Goal: Task Accomplishment & Management: Complete application form

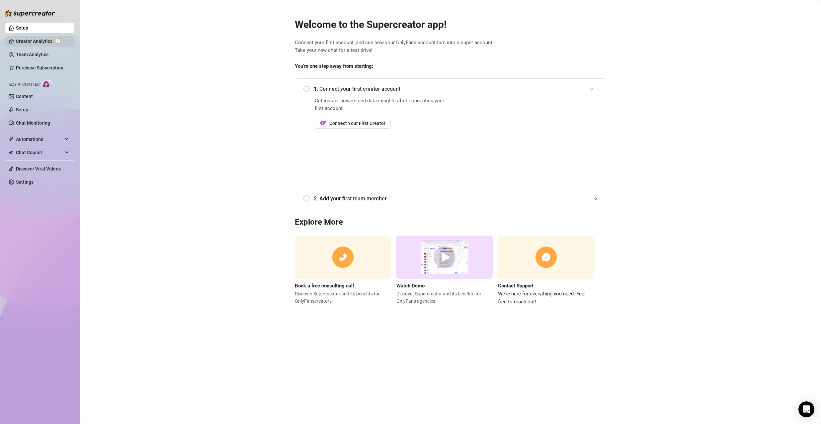
click at [36, 43] on link "Creator Analytics" at bounding box center [42, 41] width 53 height 11
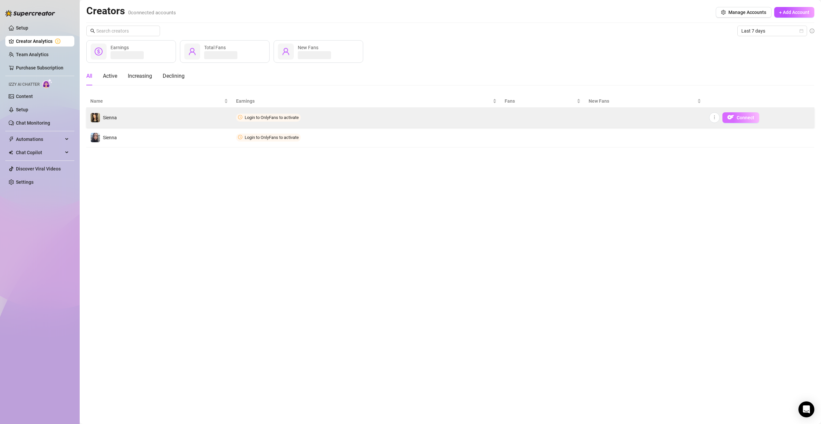
click at [746, 117] on span "Connect" at bounding box center [746, 117] width 18 height 5
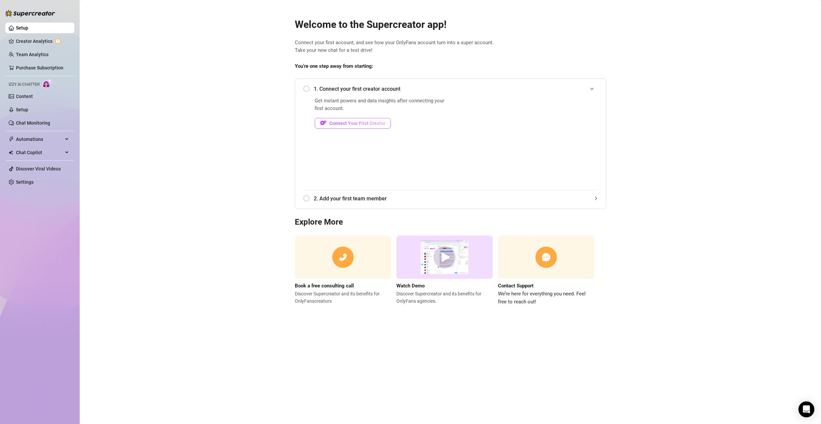
click at [372, 123] on span "Connect Your First Creator" at bounding box center [357, 123] width 56 height 5
click at [379, 121] on span "Connect Your First Creator" at bounding box center [357, 123] width 56 height 5
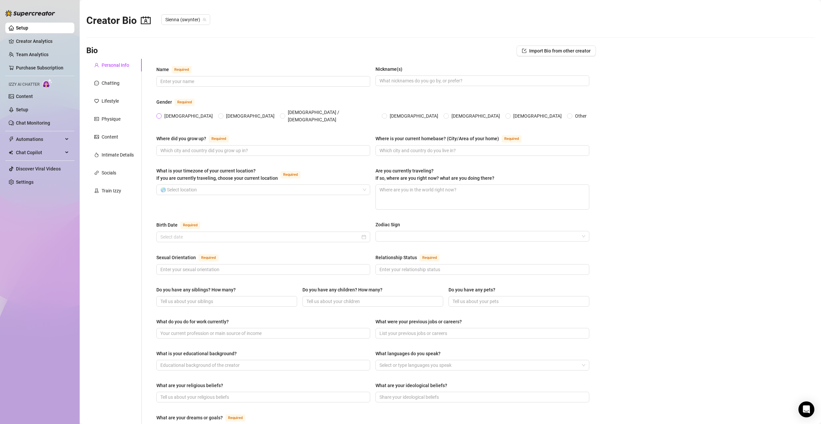
click at [162, 112] on span "[DEMOGRAPHIC_DATA]" at bounding box center [189, 115] width 54 height 7
click at [161, 114] on input "[DEMOGRAPHIC_DATA]" at bounding box center [159, 116] width 3 height 4
radio input "true"
click at [117, 81] on div "Chatting" at bounding box center [111, 82] width 18 height 7
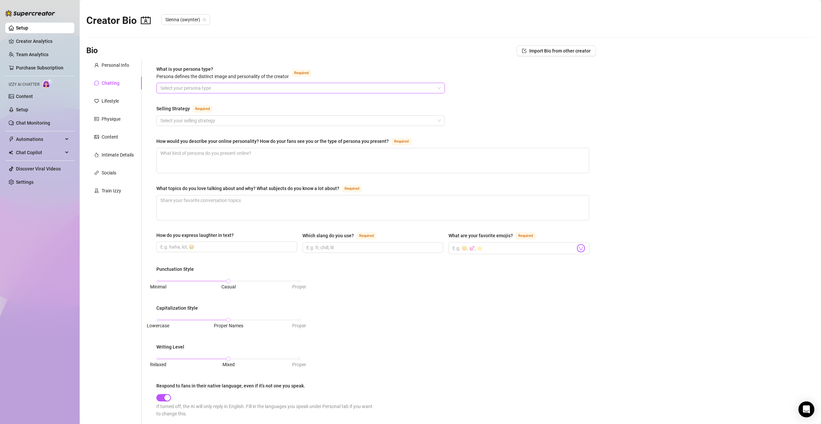
click at [221, 88] on input "What is your persona type? Persona defines the distinct image and personality o…" at bounding box center [297, 88] width 275 height 10
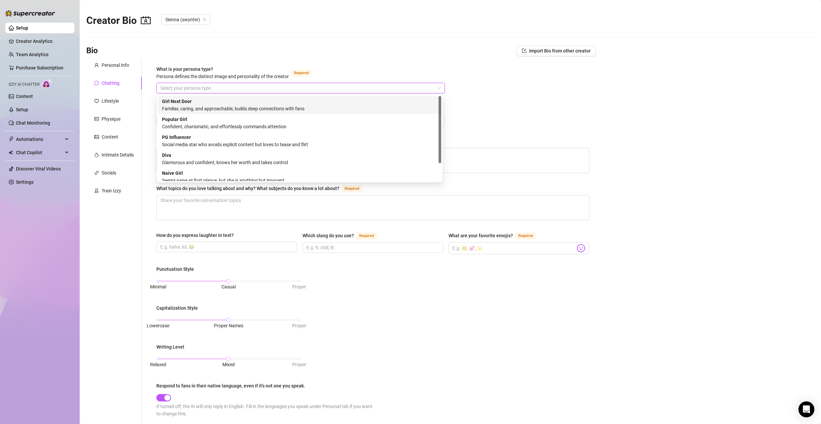
click at [223, 103] on div "Girl Next Door Familiar, caring, and approachable, builds deep connections with…" at bounding box center [299, 105] width 275 height 15
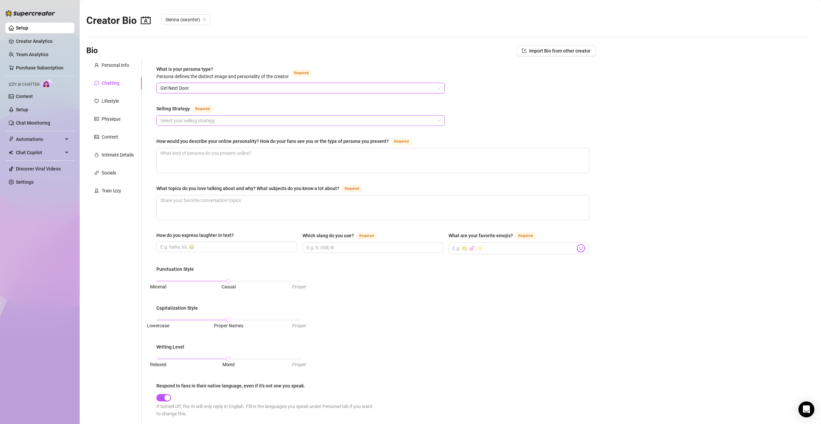
click at [223, 119] on input "Selling Strategy Required" at bounding box center [297, 121] width 275 height 10
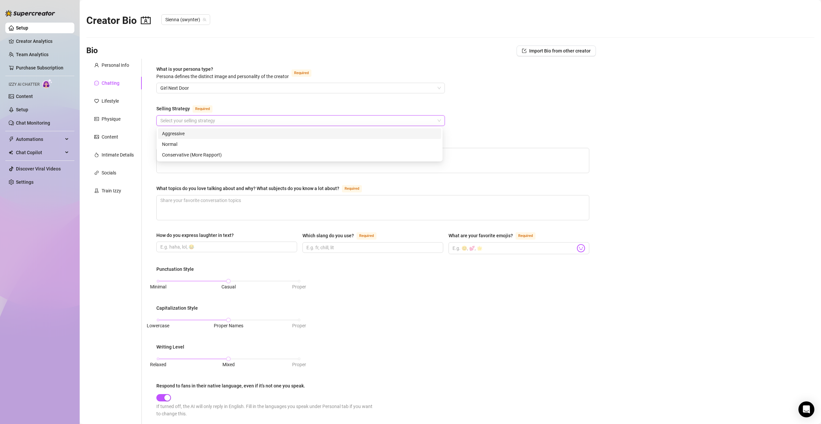
click at [222, 134] on div "Aggressive" at bounding box center [299, 133] width 275 height 7
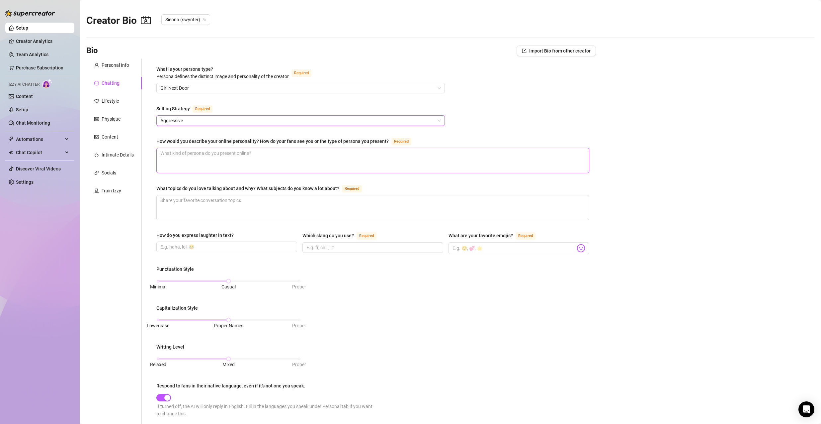
click at [267, 156] on textarea "How would you describe your online personality? How do your fans see you or the…" at bounding box center [373, 160] width 432 height 25
click at [252, 247] on input "How do you express laughter in text?" at bounding box center [226, 246] width 132 height 7
type input "haha, lol, :D"
click at [346, 245] on input "Which slang do you use? Required" at bounding box center [373, 247] width 132 height 7
type input "fr, mb, chill, lt"
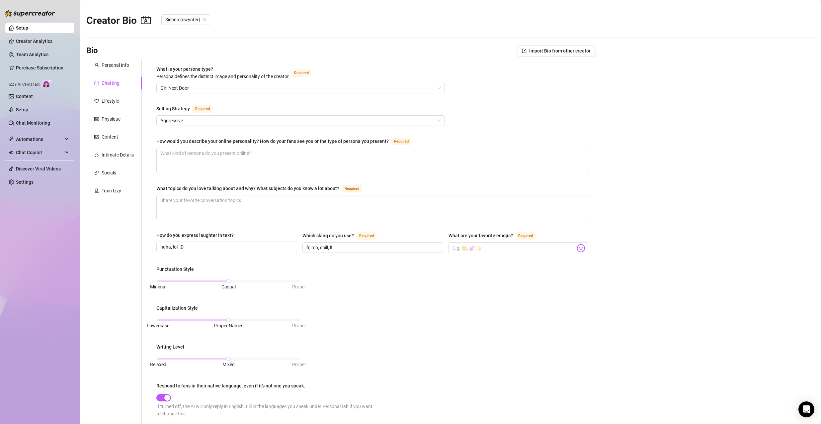
click at [355, 262] on div "What is your persona type? Persona defines the distinct image and personality o…" at bounding box center [372, 299] width 433 height 469
click at [487, 246] on input "What are your favorite emojis? Required" at bounding box center [514, 248] width 123 height 9
type input ":"
click at [578, 244] on img at bounding box center [581, 248] width 9 height 9
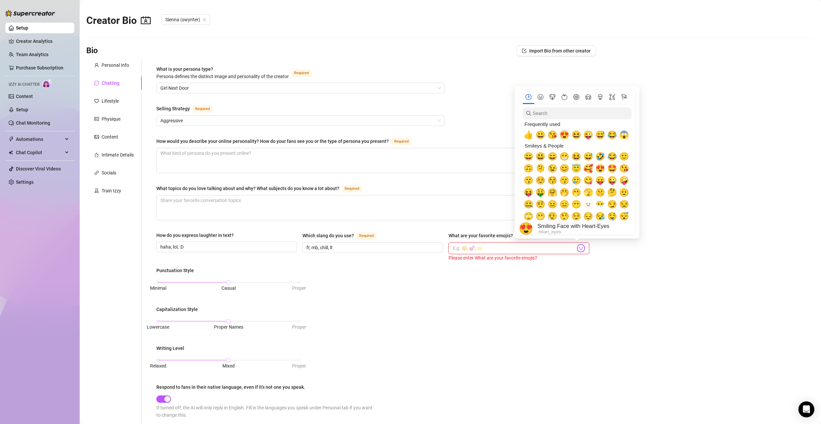
click at [562, 135] on span "😍" at bounding box center [565, 134] width 10 height 9
click at [589, 169] on span "🥰" at bounding box center [588, 168] width 10 height 9
drag, startPoint x: 614, startPoint y: 168, endPoint x: 621, endPoint y: 168, distance: 7.0
click at [614, 168] on span "🤩" at bounding box center [612, 168] width 10 height 9
click at [625, 166] on span "😘" at bounding box center [624, 168] width 10 height 9
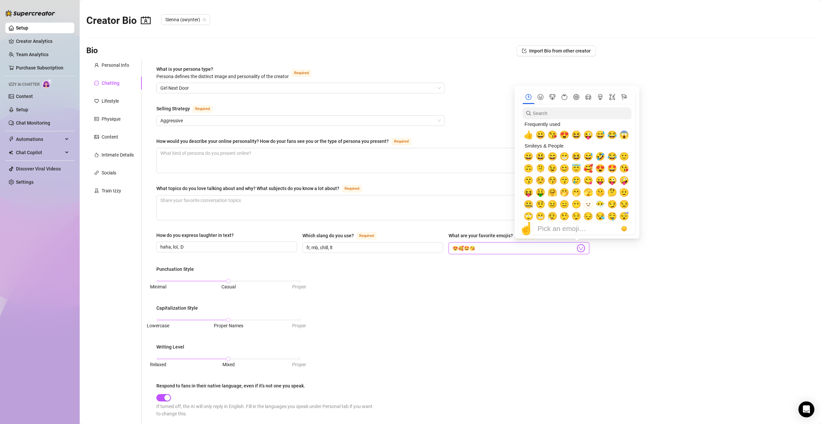
type input "😍🥰🤩😘"
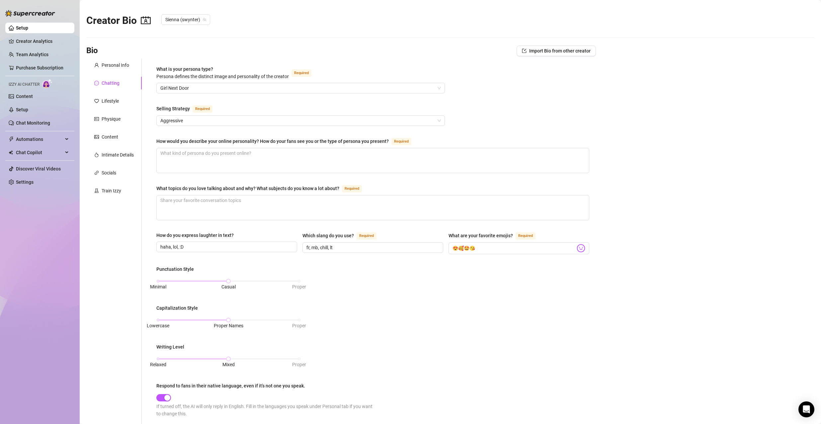
click at [500, 276] on div "Punctuation Style Minimal Casual Proper Capitalization Style Lowercase Proper N…" at bounding box center [372, 344] width 433 height 158
drag, startPoint x: 228, startPoint y: 278, endPoint x: 323, endPoint y: 280, distance: 95.7
click at [323, 280] on div "Punctuation Style Minimal Casual Proper Capitalization Style Lowercase Proper N…" at bounding box center [372, 344] width 433 height 158
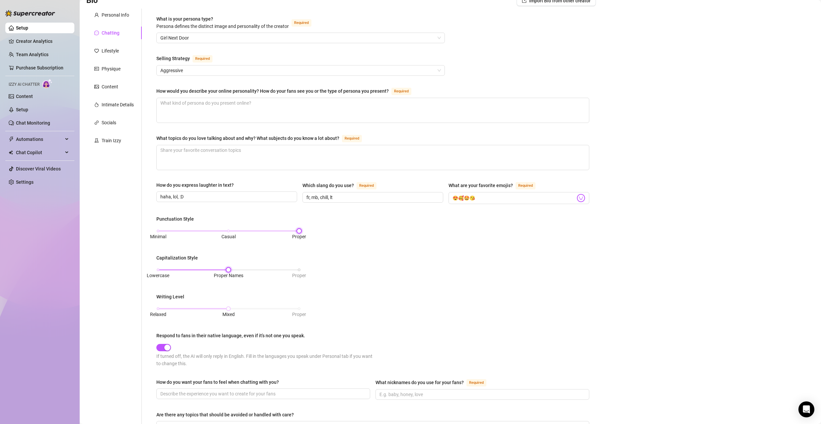
scroll to position [66, 0]
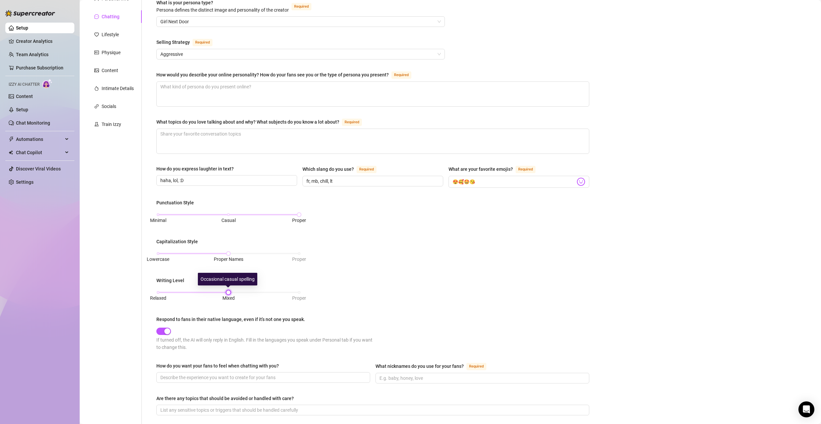
drag, startPoint x: 227, startPoint y: 292, endPoint x: 312, endPoint y: 295, distance: 85.1
click at [310, 295] on div "Punctuation Style Minimal Casual Proper Capitalization Style Lowercase Proper N…" at bounding box center [372, 278] width 433 height 158
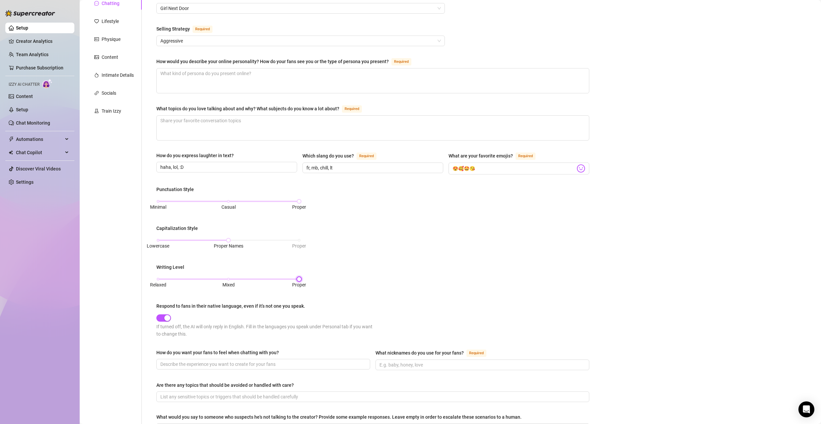
scroll to position [162, 0]
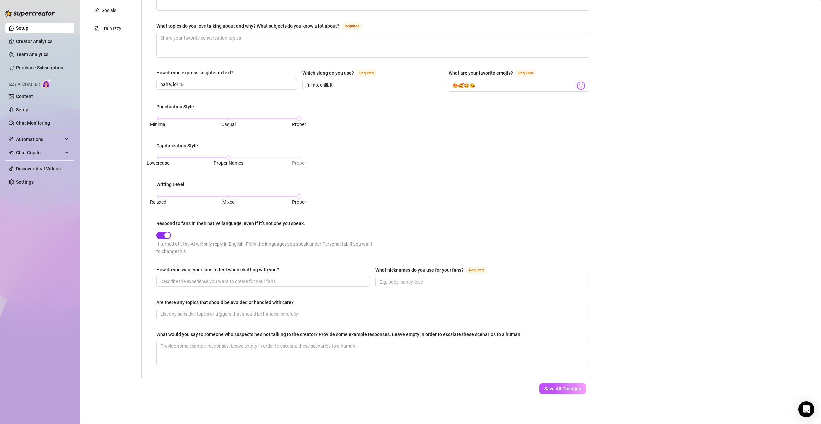
click at [161, 233] on span "button" at bounding box center [163, 234] width 15 height 7
click at [277, 280] on input "How do you want your fans to feel when chatting with you?" at bounding box center [262, 281] width 205 height 7
click at [438, 281] on input "What nicknames do you use for your fans? Required" at bounding box center [482, 281] width 205 height 7
type input "baby, honey, my love,"
click at [232, 279] on input "How do you want your fans to feel when chatting with you?" at bounding box center [262, 281] width 205 height 7
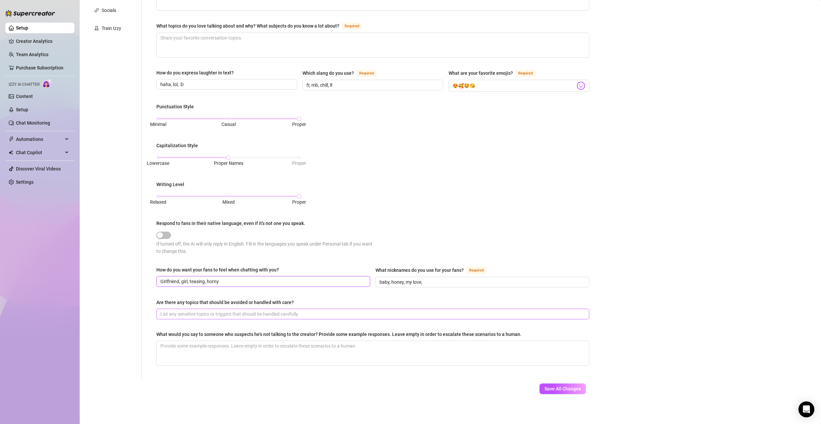
type input "Girlfriend, girl, teasing, horny"
click at [265, 312] on input "Are there any topics that should be avoided or handled with care?" at bounding box center [372, 313] width 424 height 7
click at [278, 348] on textarea "What would you say to someone who suspects he's not talking to the creator? Pro…" at bounding box center [373, 353] width 432 height 25
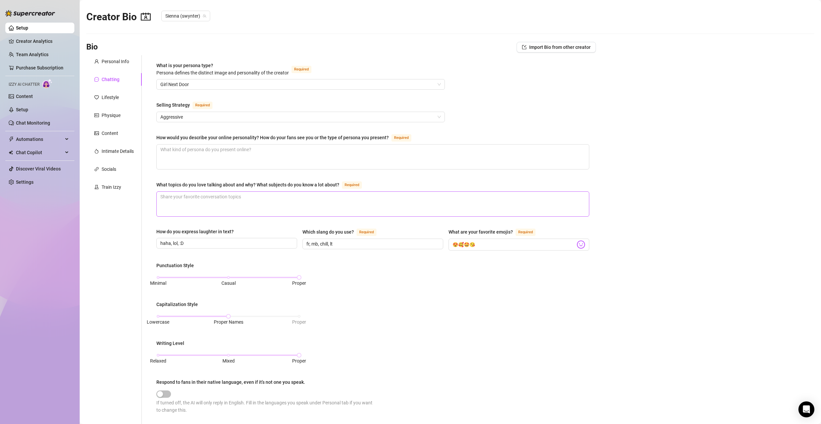
scroll to position [0, 0]
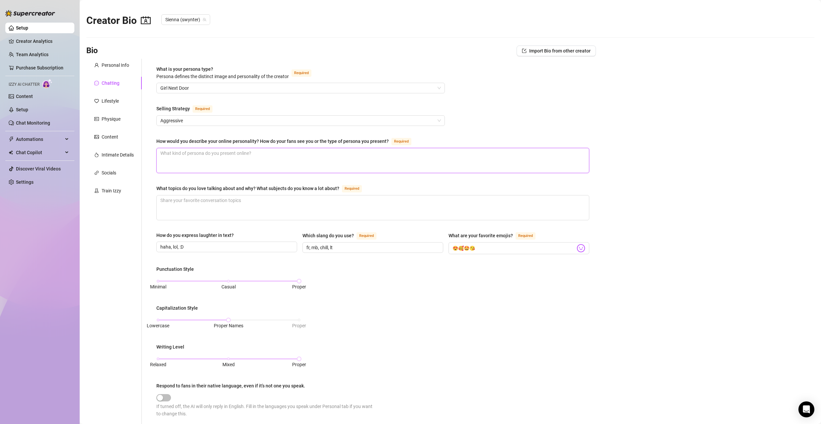
click at [307, 165] on textarea "How would you describe your online personality? How do your fans see you or the…" at bounding box center [373, 160] width 432 height 25
type textarea "S"
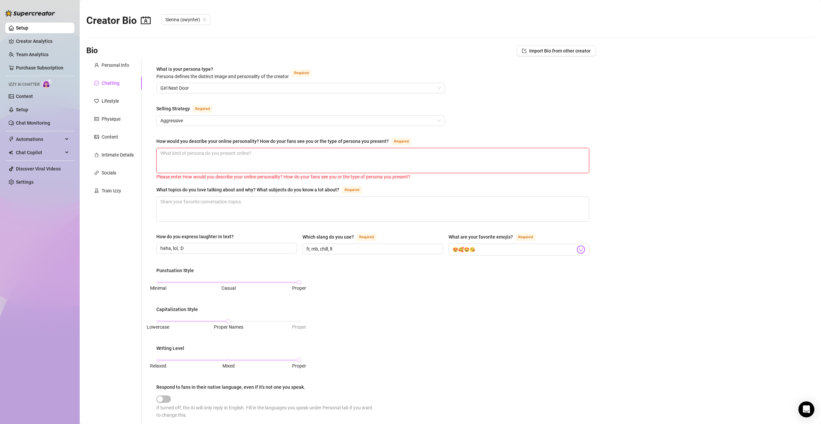
type textarea "E"
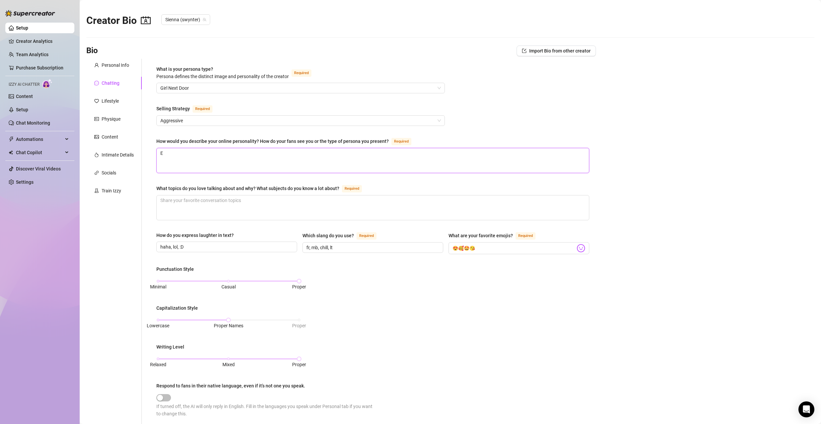
type textarea "Er"
type textarea "Ero"
type textarea "Erot"
type textarea "Eroti"
type textarea "Erotic"
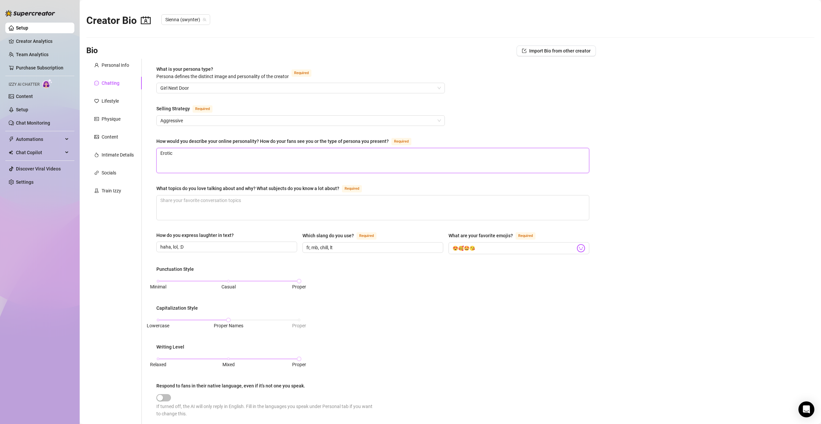
type textarea "Erotic,"
type textarea "Erotic, t"
type textarea "Erotic, te"
type textarea "Erotic, tea"
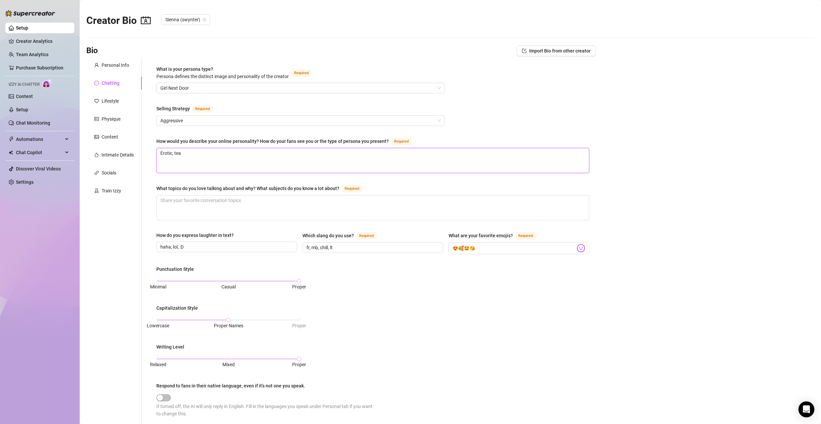
type textarea "Erotic, teas"
type textarea "Erotic, teasi"
type textarea "Erotic, teasin"
type textarea "Erotic, teasing"
type textarea "Erotic, teasing,"
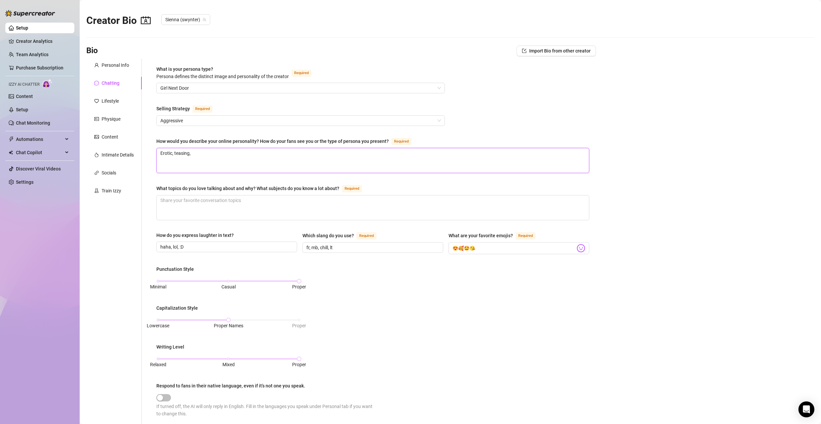
type textarea "Erotic, teasing, s"
type textarea "Erotic, teasing, sm"
type textarea "Erotic, teasing, sma"
type textarea "Erotic, teasing, smal"
type textarea "Erotic, teasing, small"
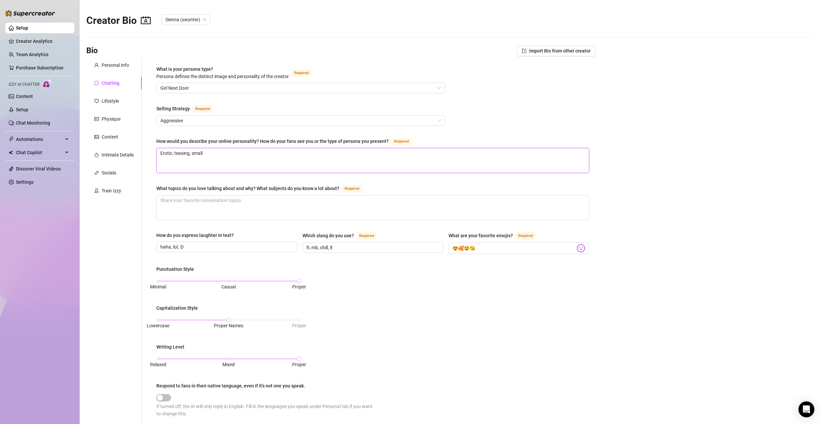
type textarea "Erotic, teasing, small g"
type textarea "Erotic, teasing, small gi"
type textarea "Erotic, teasing, small gir"
type textarea "Erotic, teasing, small girl"
type textarea "Erotic, teasing, small girl,"
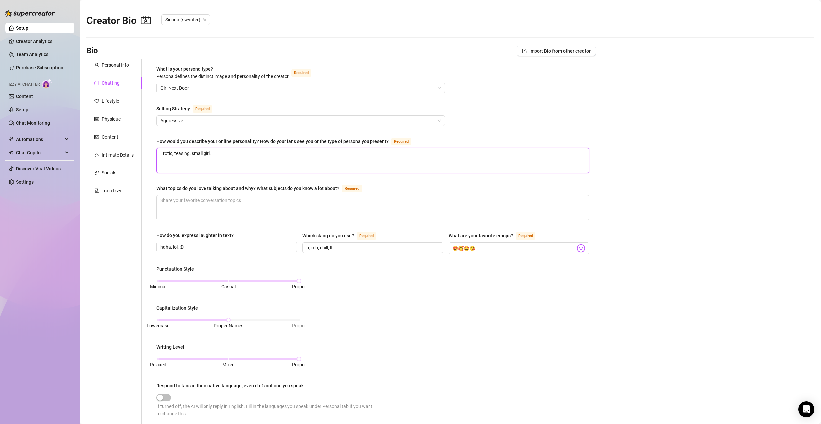
type textarea "Erotic, teasing, small girl,"
type textarea "Erotic, teasing, small girl, s"
type textarea "Erotic, teasing, small girl, sh"
type textarea "Erotic, teasing, small girl, sha"
type textarea "Erotic, teasing, small girl, shar"
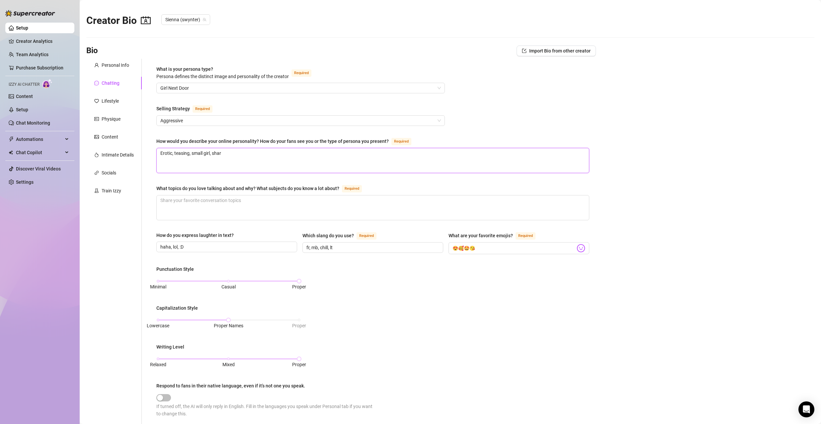
type textarea "Erotic, teasing, small girl, shari"
type textarea "Erotic, teasing, small girl, sharin"
type textarea "Erotic, teasing, small girl, sharing"
type textarea "Erotic, teasing, small girl, sharing h"
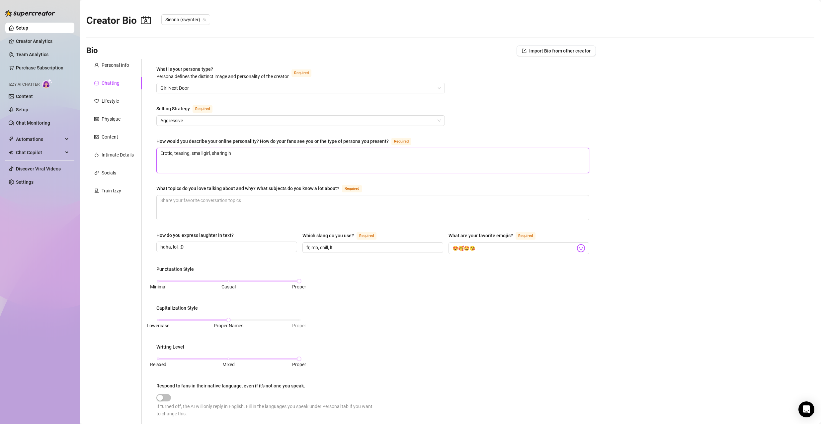
type textarea "Erotic, teasing, small girl, sharing he"
type textarea "Erotic, teasing, small girl, sharing her"
type textarea "Erotic, teasing, small girl, sharing her e"
type textarea "Erotic, teasing, small girl, sharing her er"
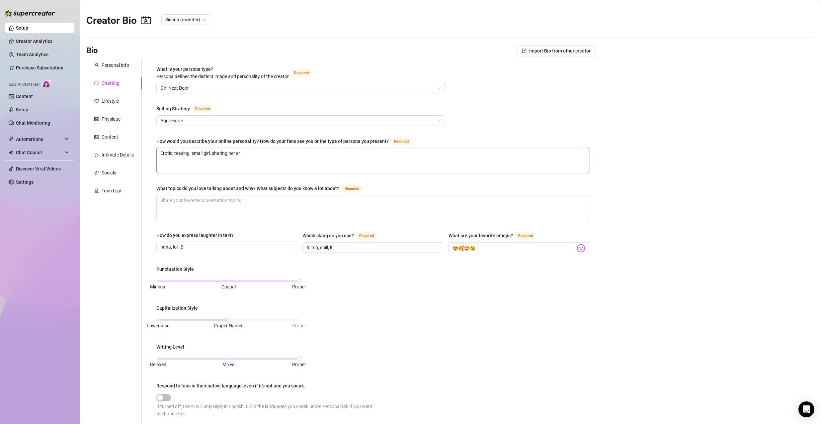
type textarea "Erotic, teasing, small girl, sharing her ero"
type textarea "Erotic, teasing, small girl, sharing her erot"
type textarea "Erotic, teasing, small girl, sharing her eroti"
type textarea "Erotic, teasing, small girl, sharing her erotic"
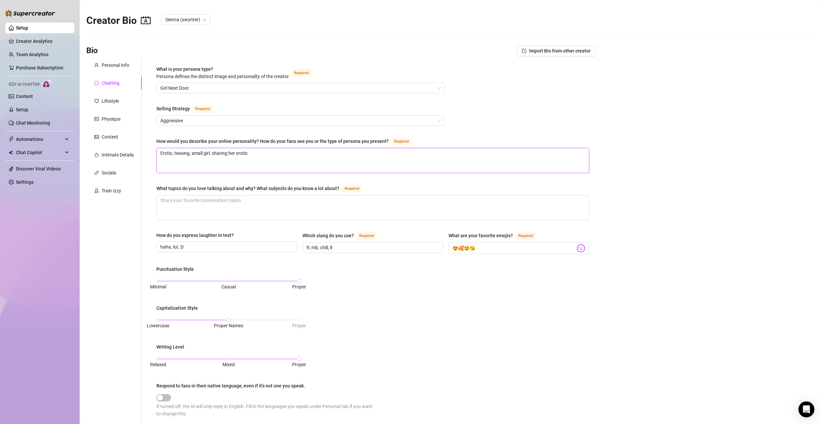
type textarea "Erotic, teasing, small girl, sharing her erotic p"
type textarea "Erotic, teasing, small girl, sharing her erotic ph"
type textarea "Erotic, teasing, small girl, sharing her erotic pho"
type textarea "Erotic, teasing, small girl, sharing her erotic phot"
type textarea "Erotic, teasing, small girl, sharing her erotic photo"
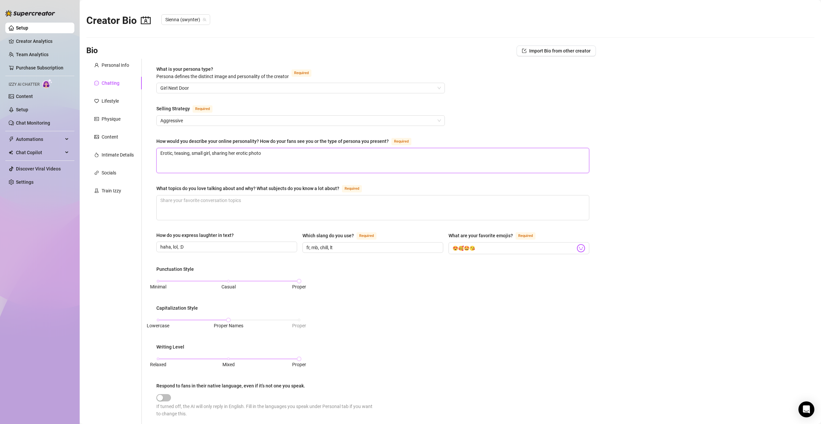
type textarea "Erotic, teasing, small girl, sharing her erotic photos"
type textarea "Erotic, teasing, small girl, sharing her erotic photos!"
click at [284, 209] on textarea "What topics do you love talking about and why? What subjects do you know a lot …" at bounding box center [373, 207] width 432 height 25
type textarea "L"
type textarea "Li"
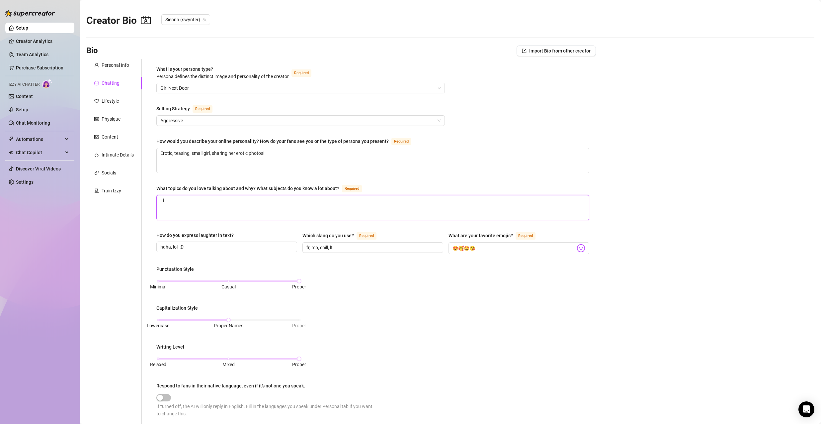
type textarea "Lif"
type textarea "Life"
type textarea "Life,"
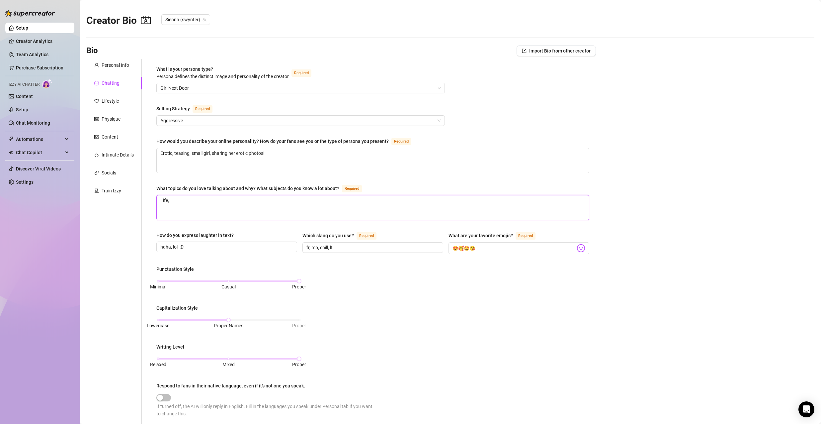
type textarea "Life"
type textarea "Lif"
type textarea "Life"
type textarea "Life,"
type textarea "Life, a"
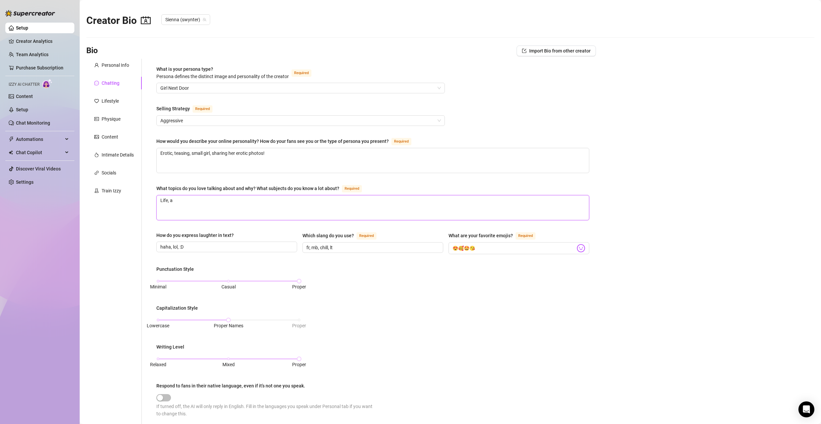
type textarea "Life, an"
type textarea "Life, ani"
type textarea "Life, anim"
type textarea "Life, anima"
type textarea "Life, animal"
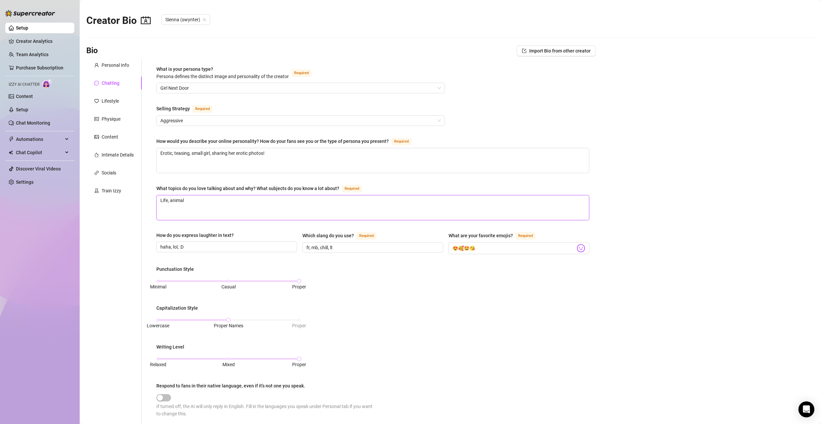
type textarea "Life, animals"
type textarea "Life, animals,"
type textarea "Life, animals, n"
type textarea "Life, animals, na"
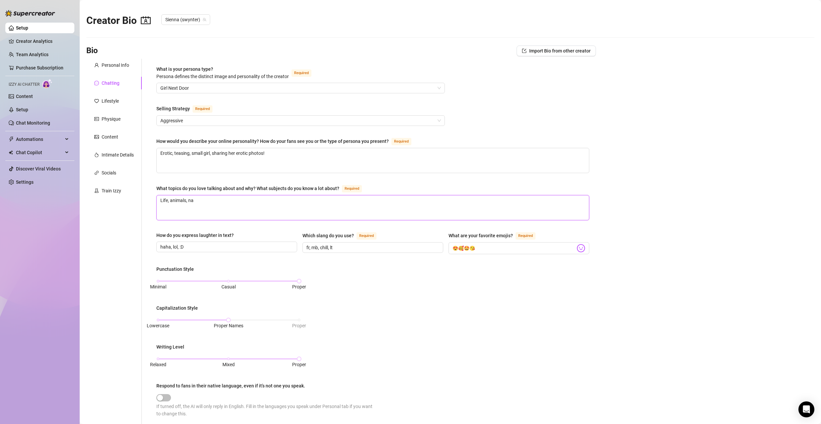
type textarea "Life, animals, nat"
type textarea "Life, animals, natu"
type textarea "Life, animals, natur"
type textarea "Life, animals, nature"
type textarea "Life, animals, nature,"
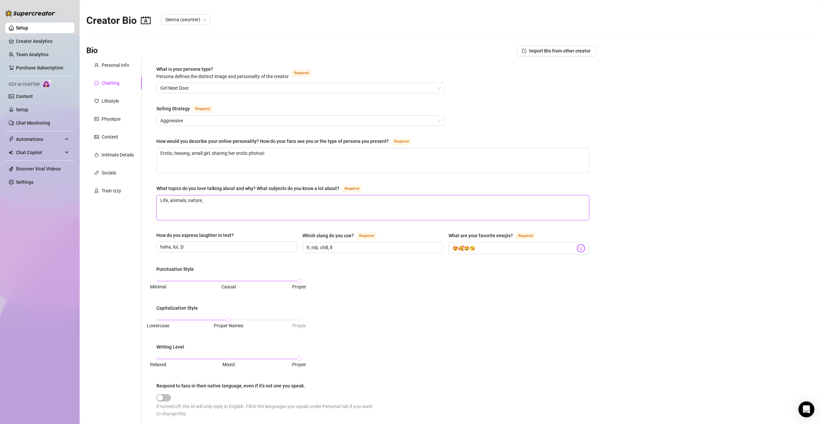
type textarea "Life, animals, nature, h"
type textarea "Life, animals, nature, ho"
type textarea "Life, animals, nature, hom"
type textarea "Life, animals, nature, home"
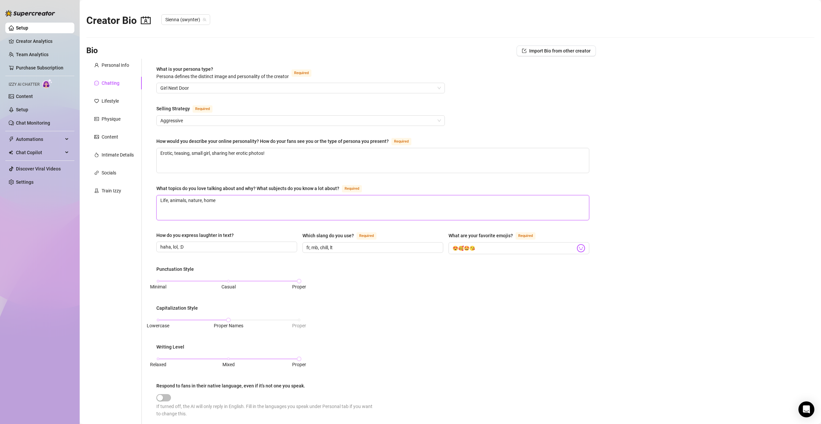
type textarea "Life, animals, nature, home s"
type textarea "Life, animals, nature, home st"
type textarea "Life, animals, nature, home stu"
type textarea "Life, animals, nature, home stuf"
type textarea "Life, animals, nature, home stuff"
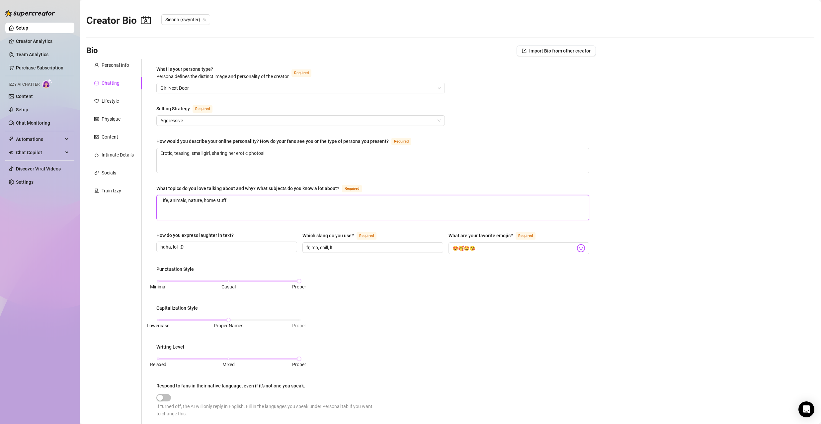
type textarea "Life, animals, nature, home stuff,"
type textarea "Life, animals, nature, home stuff, g"
type textarea "Life, animals, nature, home stuff, ga"
type textarea "Life, animals, nature, home stuff, gam"
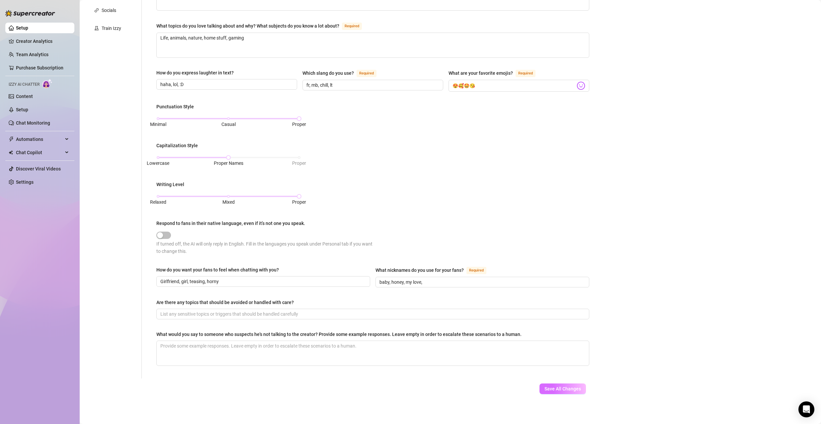
click at [550, 389] on span "Save All Changes" at bounding box center [563, 388] width 37 height 5
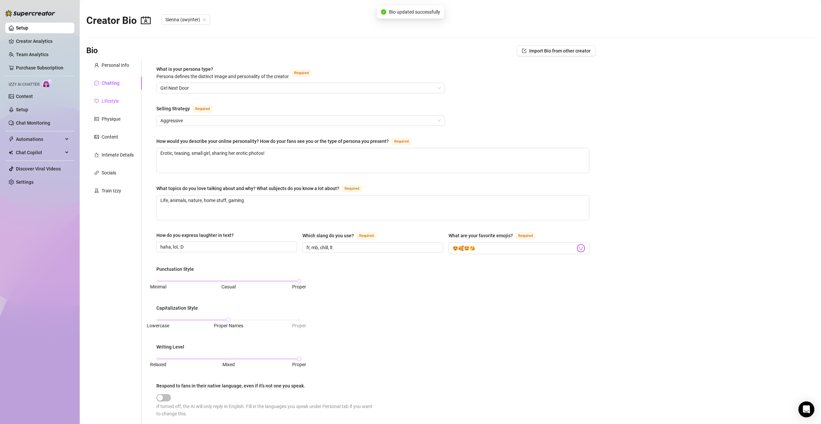
click at [111, 100] on div "Lifestyle" at bounding box center [110, 100] width 17 height 7
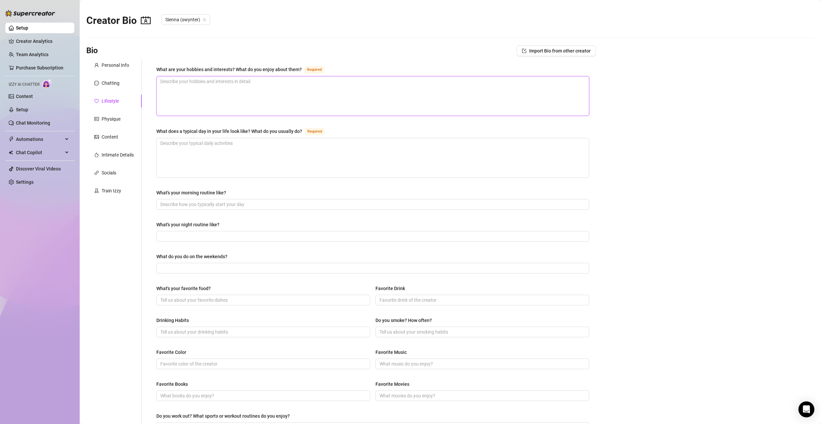
click at [248, 91] on textarea "What are your hobbies and interests? What do you enjoy about them? Required" at bounding box center [373, 95] width 432 height 39
click at [254, 144] on textarea "What does a typical day in your life look like? What do you usually do? Required" at bounding box center [373, 157] width 432 height 39
click at [260, 145] on textarea "Wake up, take a shower, makeup, prepare" at bounding box center [373, 157] width 432 height 39
click at [322, 145] on textarea "Wake up, take a shower, makeup, prepare" at bounding box center [373, 157] width 432 height 39
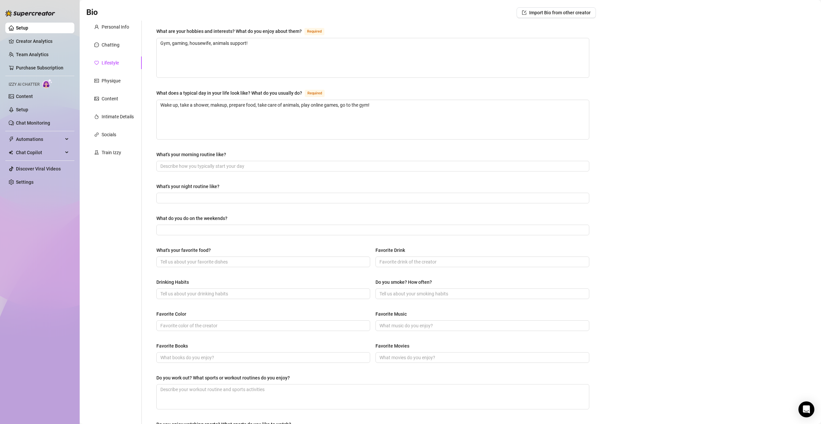
scroll to position [140, 0]
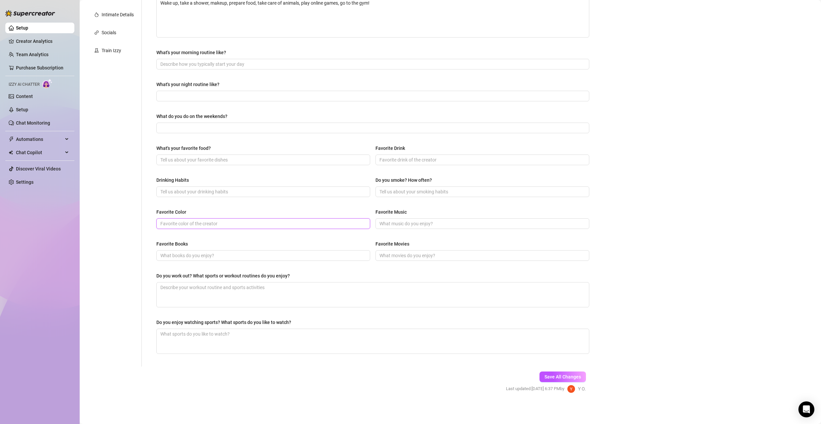
click at [223, 222] on input "Favorite Color" at bounding box center [262, 223] width 205 height 7
click at [203, 187] on div "Drinking Habits" at bounding box center [263, 186] width 214 height 21
click at [204, 189] on input "Drinking Habits" at bounding box center [262, 191] width 205 height 7
click at [210, 157] on input "What's your favorite food?" at bounding box center [262, 159] width 205 height 7
click at [203, 125] on input "What do you do on the weekends?" at bounding box center [372, 127] width 424 height 7
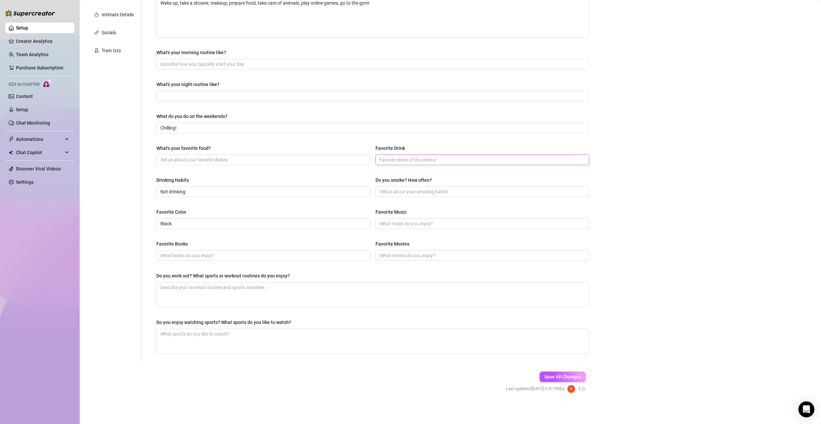
click at [418, 159] on input "Favorite Drink" at bounding box center [482, 159] width 205 height 7
drag, startPoint x: 413, startPoint y: 159, endPoint x: 338, endPoint y: 158, distance: 74.4
click at [356, 159] on div "What's your favorite food? Favorite Drink Coca-cola" at bounding box center [372, 157] width 433 height 27
click at [445, 194] on input "Do you smoke? How often?" at bounding box center [482, 191] width 205 height 7
click at [413, 220] on input "Favorite Music" at bounding box center [482, 223] width 205 height 7
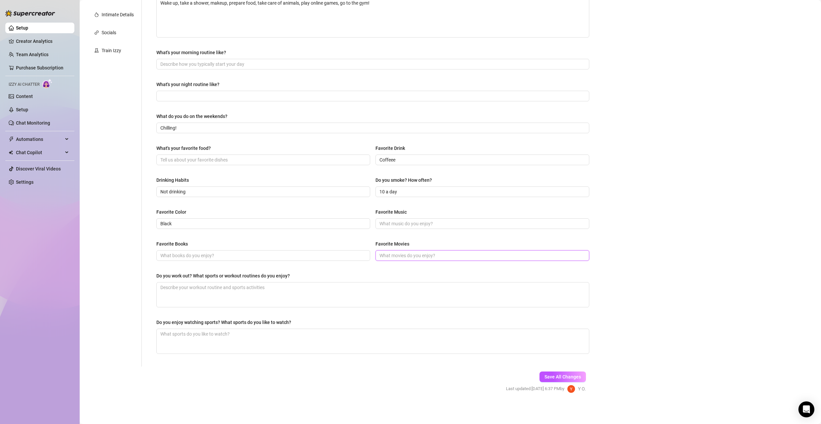
click at [416, 257] on input "Favorite Movies" at bounding box center [482, 255] width 205 height 7
click at [557, 378] on span "Save All Changes" at bounding box center [563, 376] width 37 height 5
click at [45, 42] on link "Creator Analytics" at bounding box center [42, 41] width 53 height 11
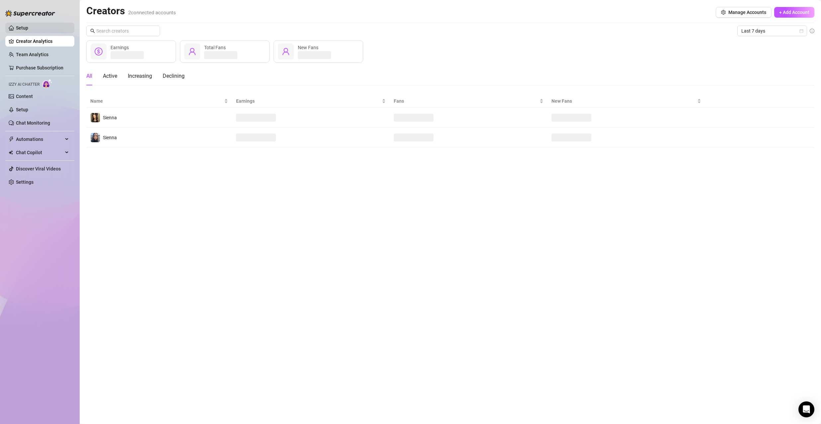
click at [28, 26] on link "Setup" at bounding box center [22, 27] width 12 height 5
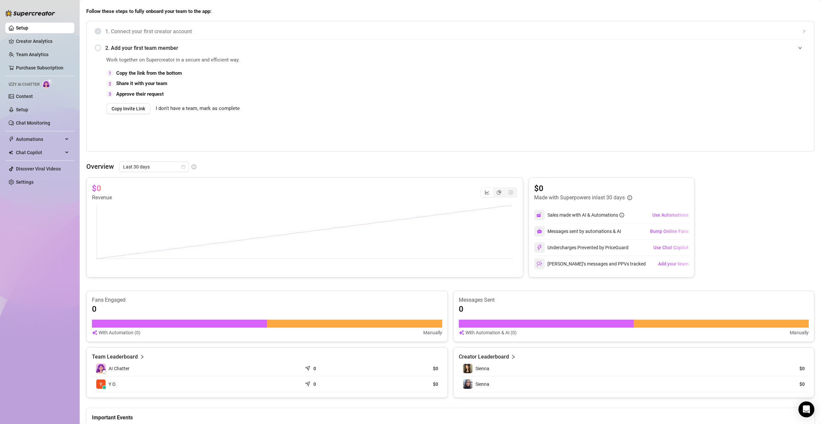
scroll to position [43, 0]
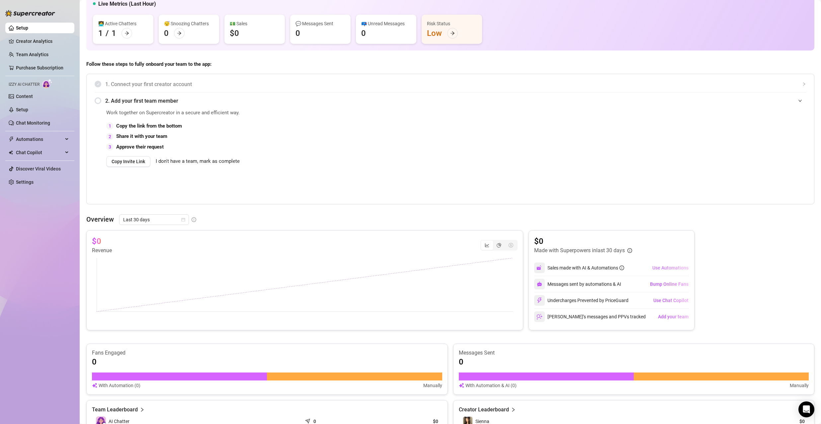
click at [655, 266] on span "Use Automations" at bounding box center [671, 267] width 36 height 5
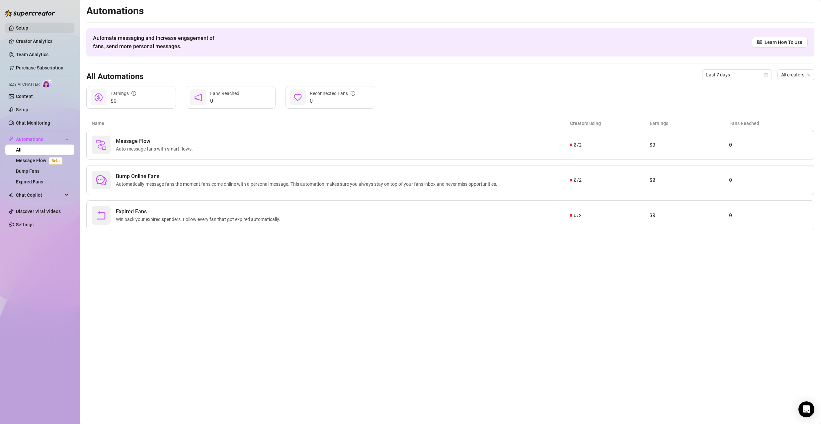
click at [28, 25] on link "Setup" at bounding box center [22, 27] width 12 height 5
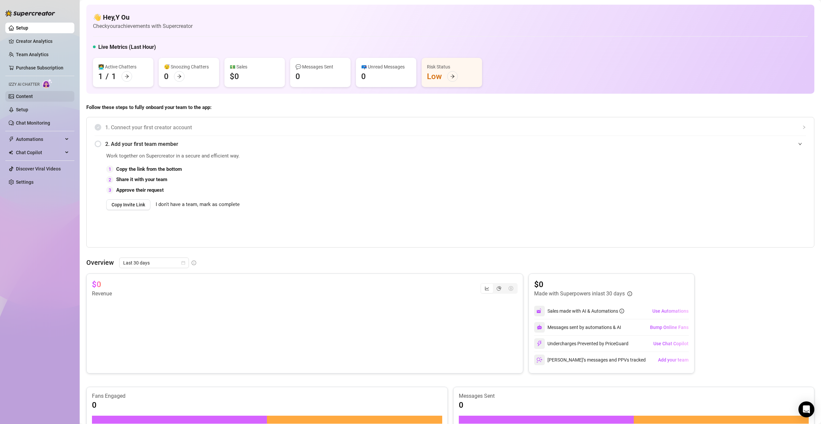
click at [31, 97] on link "Content" at bounding box center [24, 96] width 17 height 5
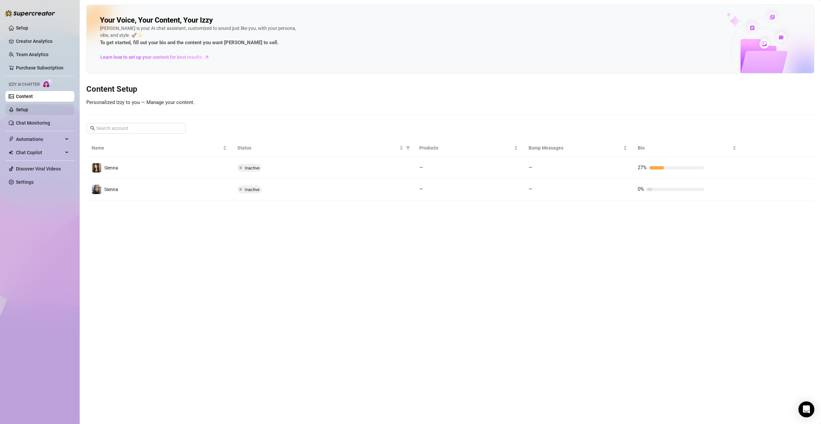
click at [28, 110] on link "Setup" at bounding box center [22, 109] width 12 height 5
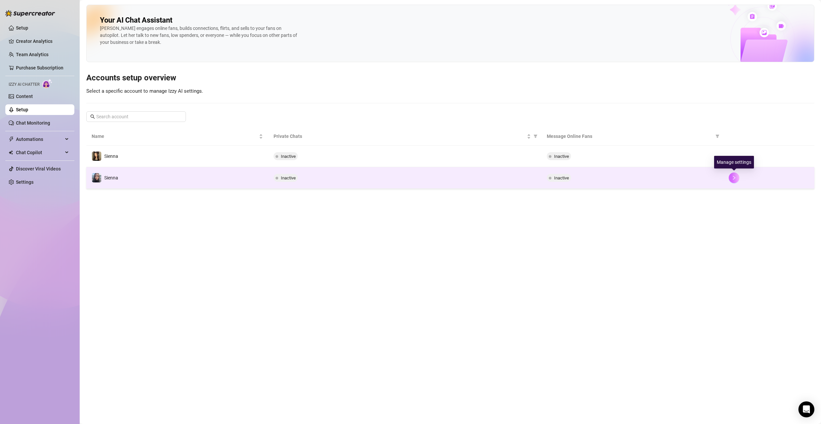
click at [736, 176] on icon "right" at bounding box center [734, 177] width 5 height 5
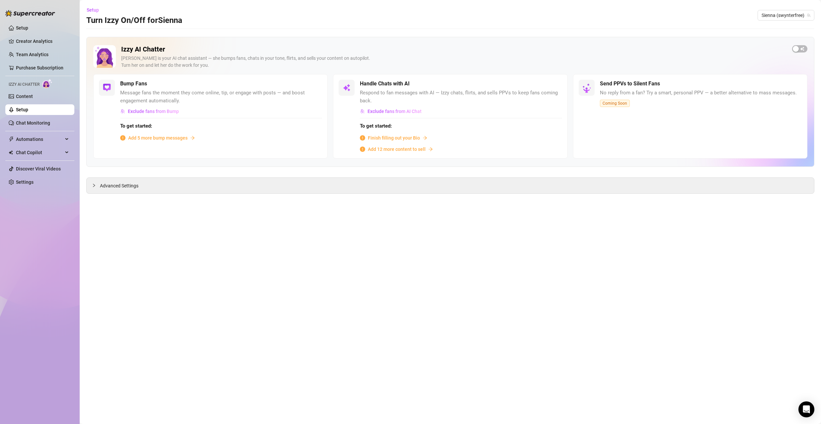
click at [405, 137] on span "Finish filling out your Bio" at bounding box center [394, 137] width 52 height 7
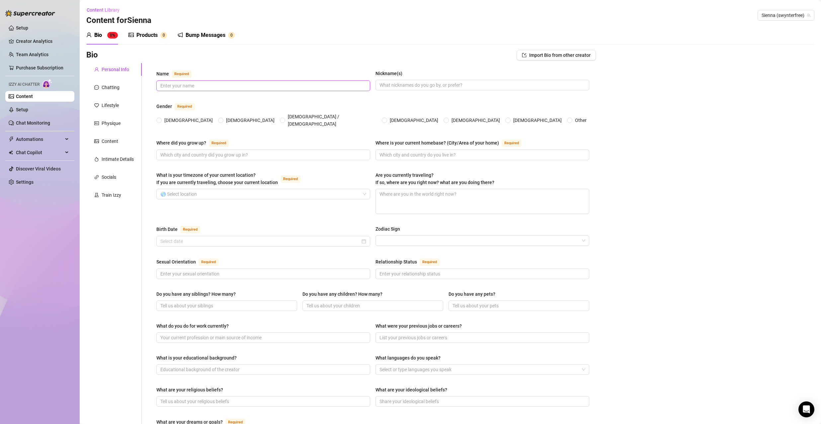
click at [274, 87] on input "Name Required" at bounding box center [262, 85] width 205 height 7
click at [163, 117] on span "Female" at bounding box center [189, 120] width 54 height 7
click at [161, 119] on input "Female" at bounding box center [159, 121] width 3 height 4
click at [195, 151] on input "Where did you grow up? Required" at bounding box center [262, 154] width 205 height 7
click at [240, 189] on input "What is your timezone of your current location? If you are currently traveling,…" at bounding box center [260, 194] width 200 height 10
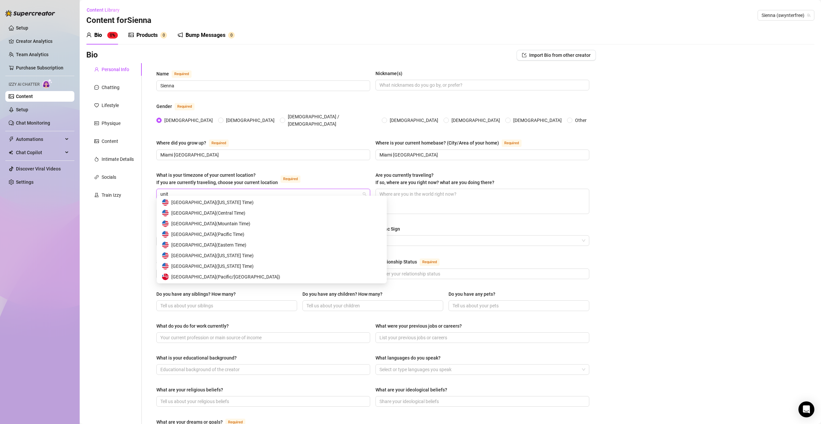
scroll to position [11, 0]
click at [260, 245] on div "United States of America ( Pacific Time )" at bounding box center [262, 244] width 201 height 7
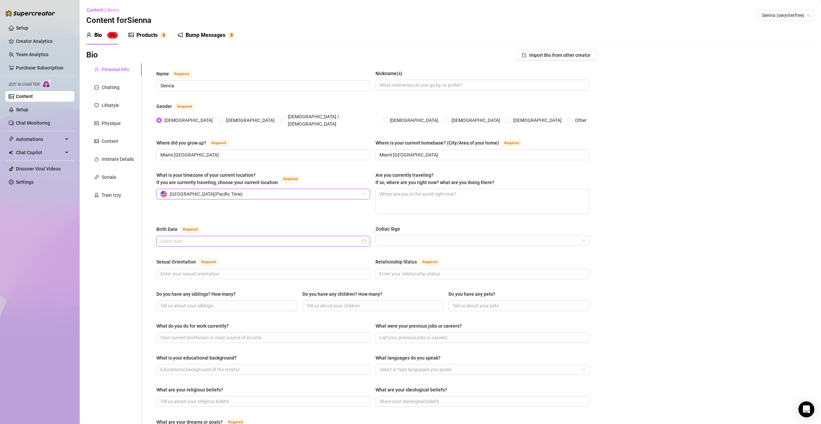
click at [288, 237] on input "Birth Date Required" at bounding box center [260, 240] width 200 height 7
click at [271, 213] on div "What is your timezone of your current location? If you are currently traveling,…" at bounding box center [372, 195] width 433 height 48
click at [259, 238] on input "Birth Date Required" at bounding box center [260, 240] width 200 height 7
click at [204, 250] on div "Aug 2025" at bounding box center [204, 248] width 60 height 13
click at [212, 250] on button "2025" at bounding box center [210, 248] width 10 height 13
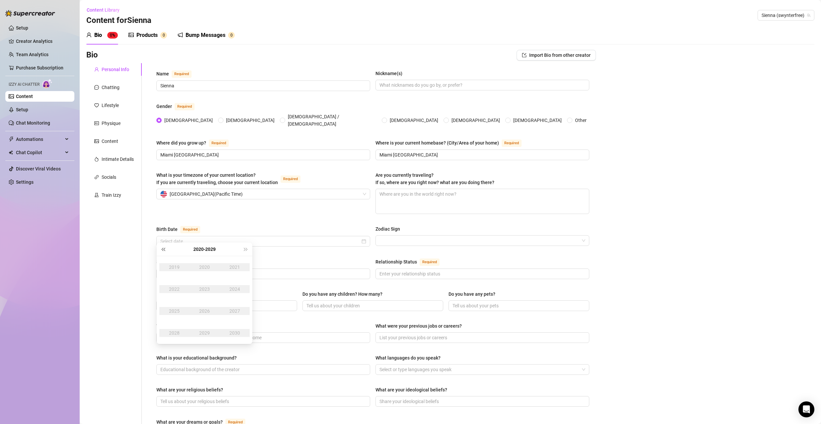
click at [162, 251] on button "Last year (Control + left)" at bounding box center [162, 248] width 7 height 13
click at [163, 252] on button "Last year (Control + left)" at bounding box center [162, 248] width 7 height 13
click at [205, 289] on div "2003" at bounding box center [205, 289] width 20 height 8
click at [231, 331] on div "Dec" at bounding box center [235, 333] width 20 height 8
click at [226, 287] on div "12" at bounding box center [228, 289] width 8 height 8
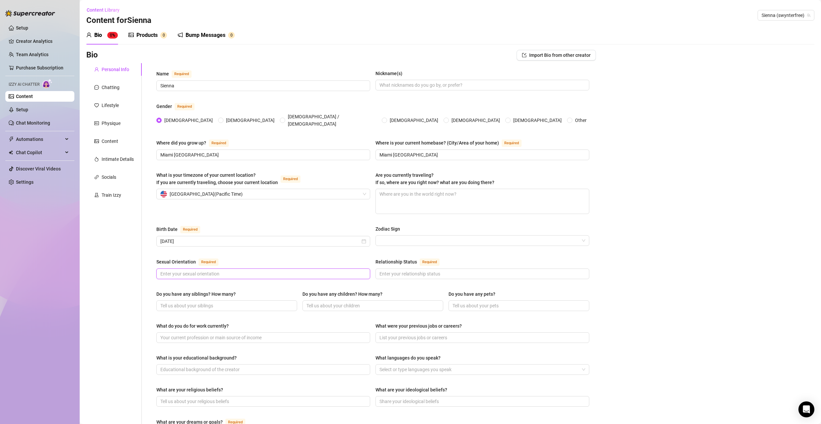
click at [285, 270] on input "Sexual Orientation Required" at bounding box center [262, 273] width 205 height 7
click at [433, 270] on input "Relationship Status Required" at bounding box center [482, 273] width 205 height 7
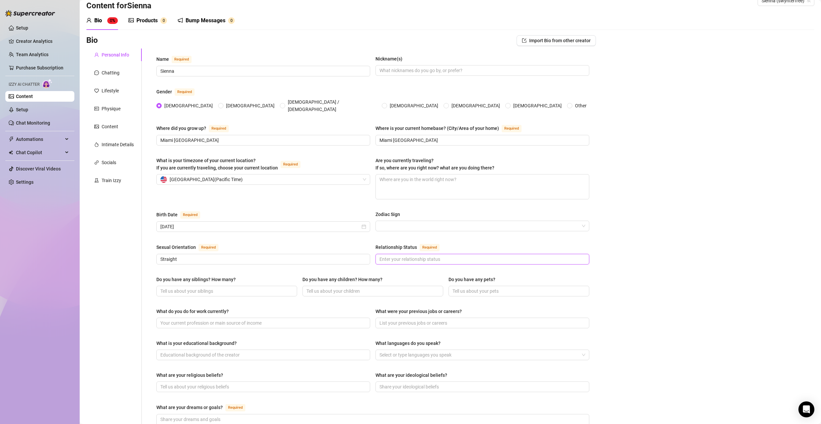
scroll to position [100, 0]
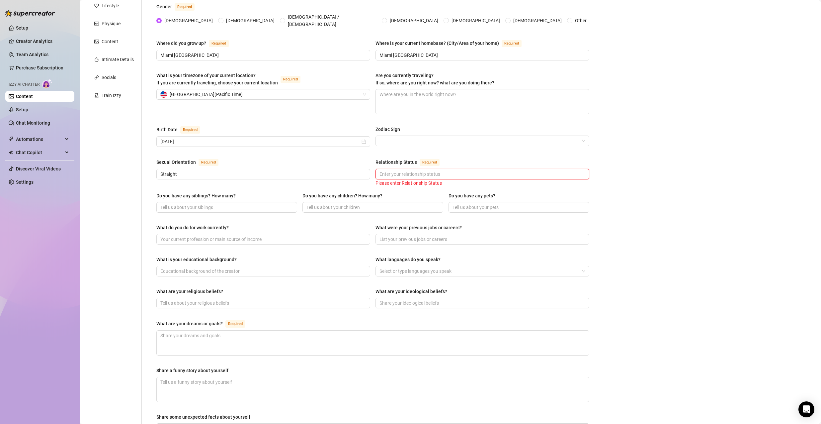
click at [414, 170] on input "Relationship Status Required" at bounding box center [482, 173] width 205 height 7
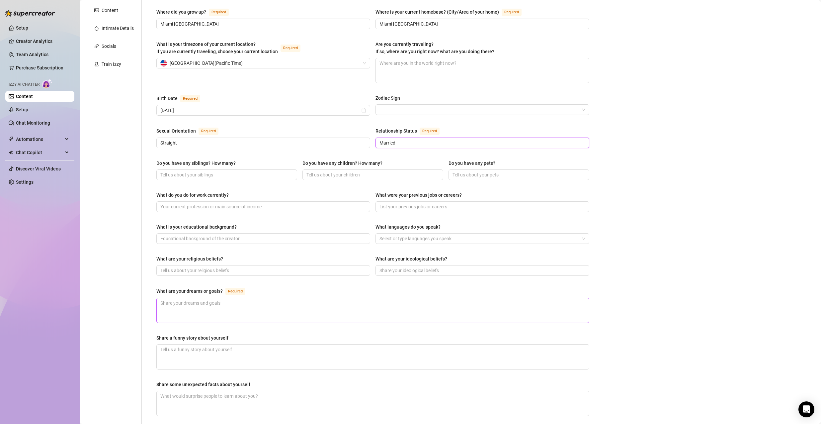
scroll to position [133, 0]
drag, startPoint x: 156, startPoint y: 282, endPoint x: 228, endPoint y: 287, distance: 72.2
click at [228, 287] on div "Name Required Sienna Nickname(s) Gender Required Female Male Non-Binary / Gende…" at bounding box center [373, 201] width 446 height 543
copy div "What are your dreams or goals?"
click at [234, 298] on textarea "What are your dreams or goals? Required" at bounding box center [373, 308] width 432 height 25
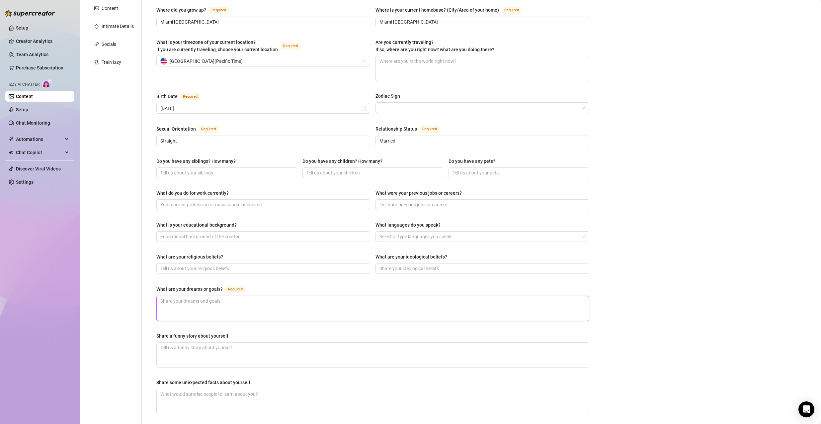
paste textarea "I want to make enough money to open an animal shelter and help stray animals."
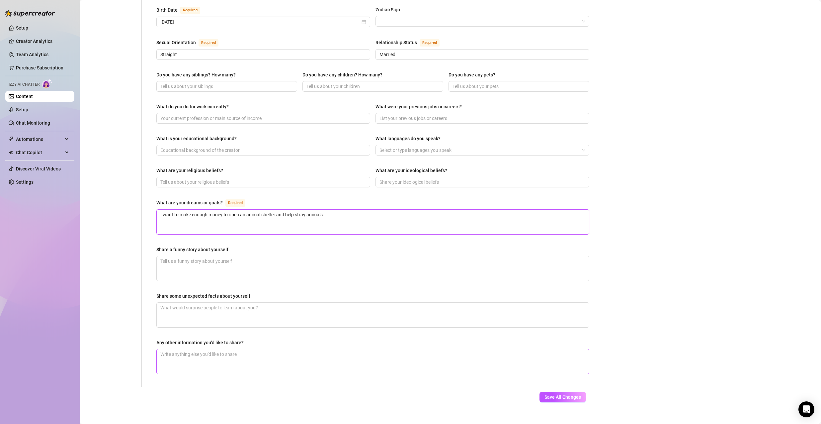
scroll to position [223, 0]
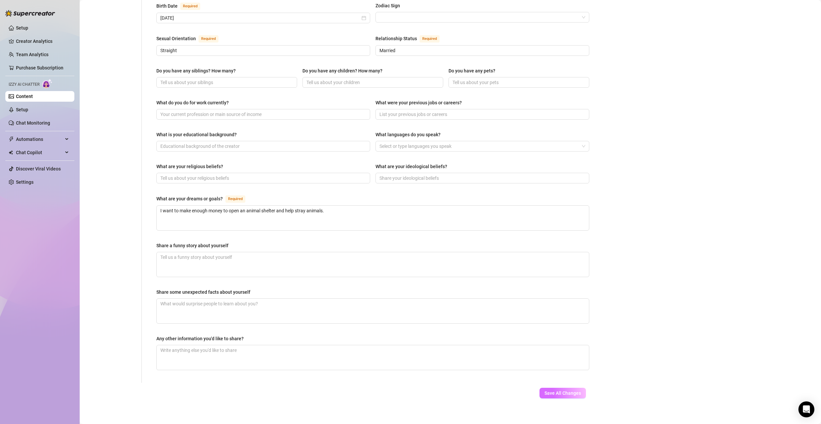
click at [553, 390] on span "Save All Changes" at bounding box center [563, 392] width 37 height 5
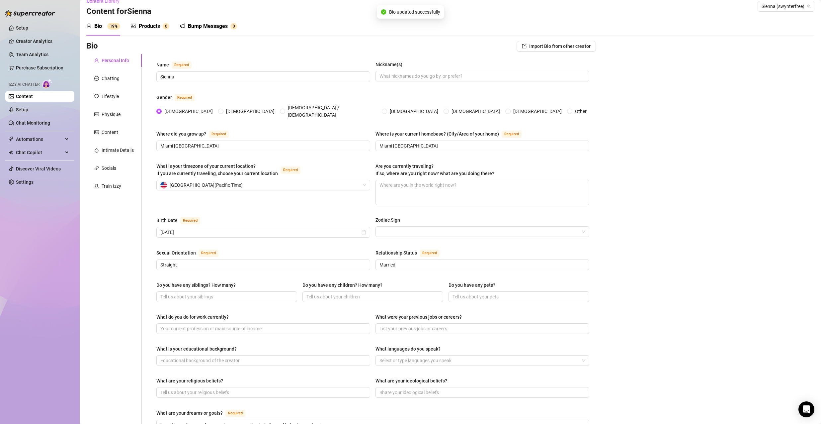
scroll to position [0, 0]
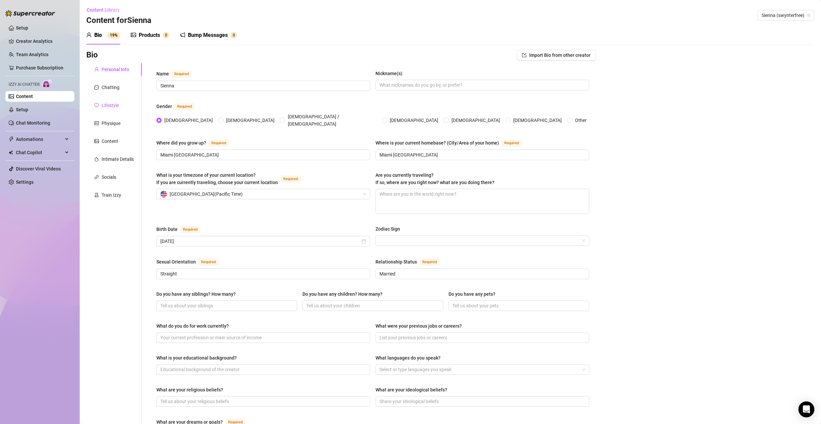
click at [112, 102] on div "Lifestyle" at bounding box center [110, 105] width 17 height 7
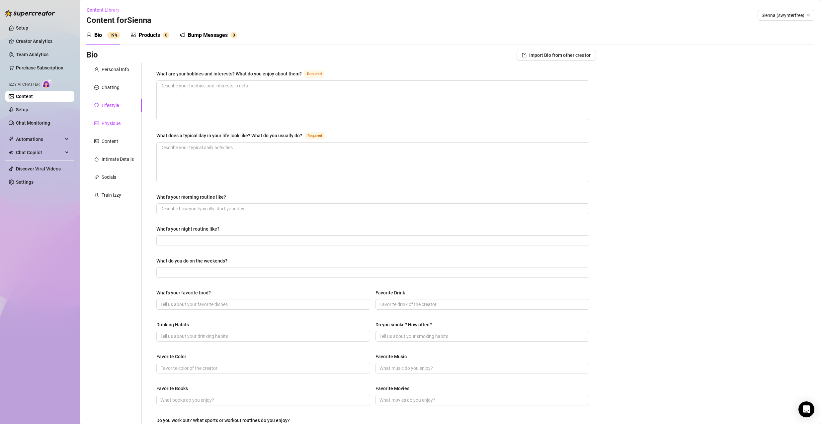
click at [112, 125] on div "Physique" at bounding box center [111, 123] width 19 height 7
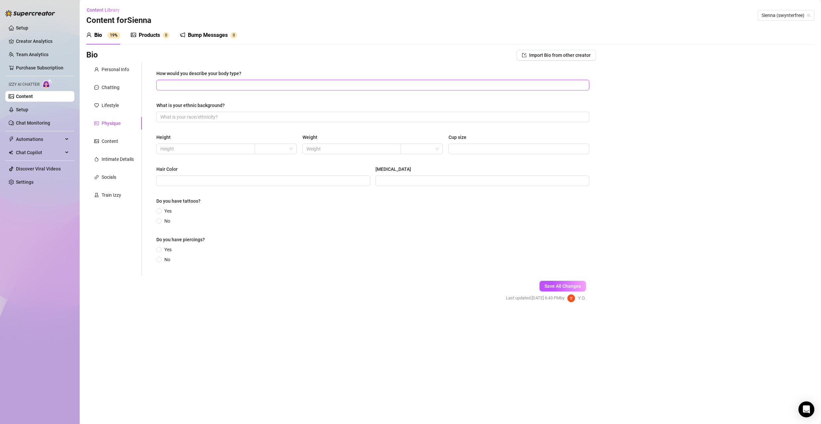
click at [193, 86] on input "How would you describe your body type?" at bounding box center [372, 84] width 424 height 7
click at [223, 115] on input "What is your ethnic background?" at bounding box center [372, 116] width 424 height 7
click at [186, 148] on input "text" at bounding box center [204, 148] width 89 height 7
click at [279, 147] on input "search" at bounding box center [273, 149] width 28 height 10
click at [278, 161] on div "cm" at bounding box center [276, 161] width 32 height 7
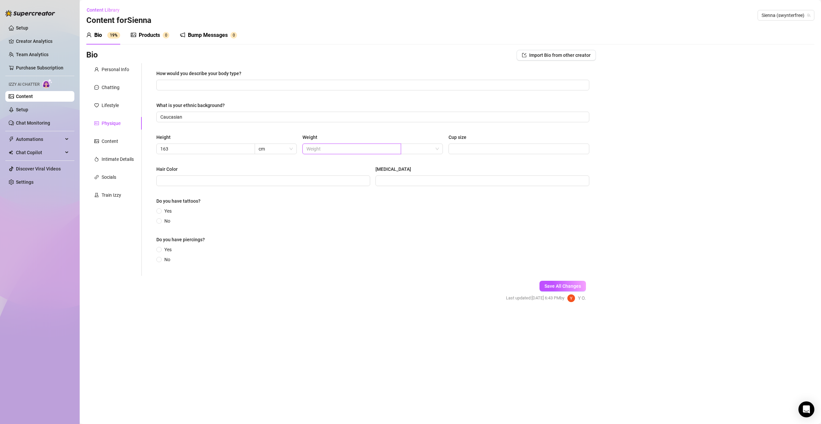
click at [349, 147] on input "text" at bounding box center [351, 148] width 89 height 7
click at [433, 152] on span at bounding box center [422, 149] width 34 height 10
click at [432, 162] on div "kg" at bounding box center [422, 161] width 32 height 7
click at [266, 182] on input "Hair Color" at bounding box center [262, 180] width 205 height 7
click at [388, 179] on input "Eye Color" at bounding box center [482, 180] width 205 height 7
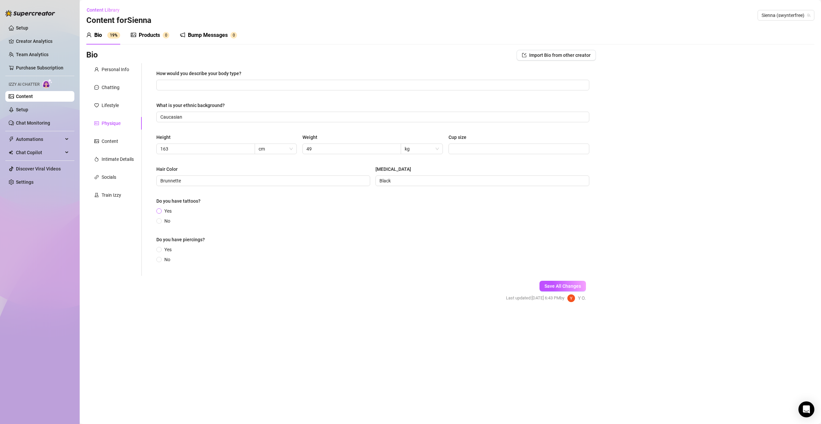
click at [163, 209] on span "Yes" at bounding box center [168, 210] width 13 height 7
click at [161, 209] on input "Yes" at bounding box center [159, 211] width 3 height 4
click at [166, 251] on span "Yes" at bounding box center [168, 252] width 13 height 7
click at [161, 251] on input "Yes" at bounding box center [159, 253] width 3 height 4
click at [219, 212] on input "Yes" at bounding box center [274, 212] width 199 height 11
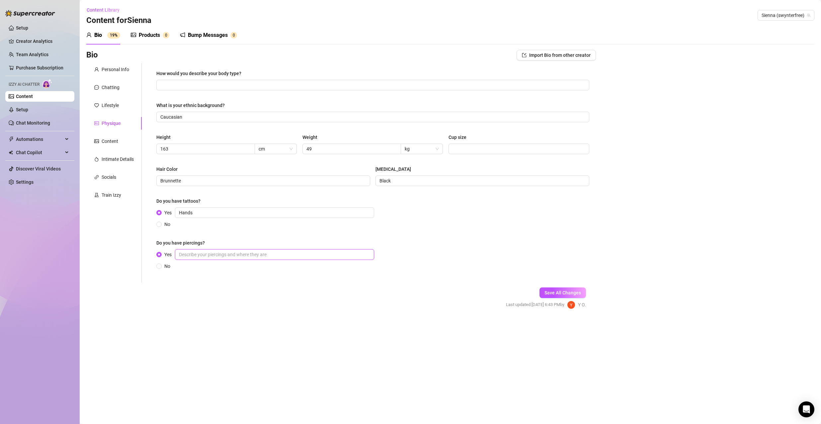
click at [217, 255] on input "Yes" at bounding box center [274, 254] width 199 height 11
click at [555, 289] on button "Save All Changes" at bounding box center [563, 292] width 46 height 11
click at [119, 141] on div "Content" at bounding box center [113, 141] width 55 height 13
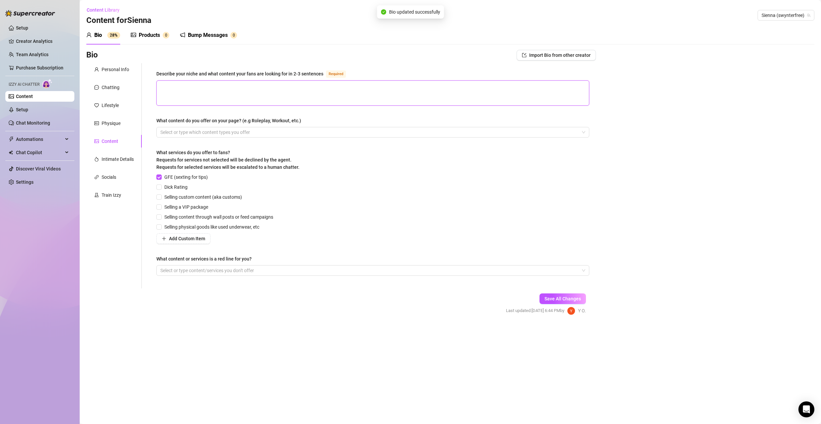
click at [220, 90] on textarea "Describe your niche and what content your fans are looking for in 2-3 sentences…" at bounding box center [373, 93] width 432 height 25
click at [275, 131] on div at bounding box center [369, 132] width 423 height 9
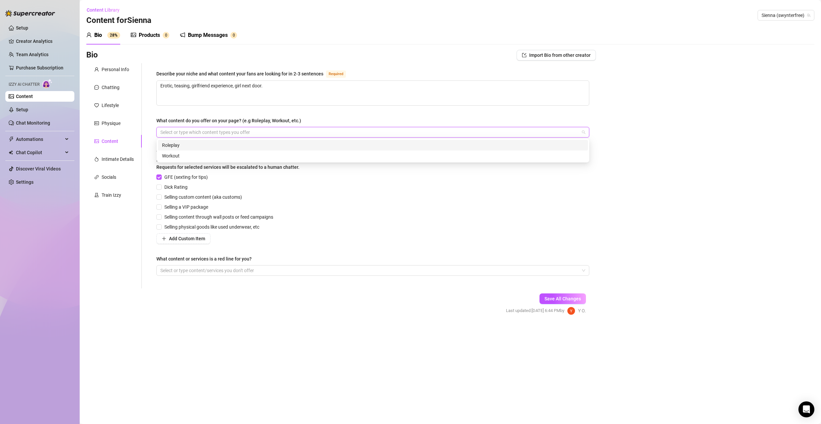
click at [260, 142] on div "Roleplay" at bounding box center [373, 144] width 422 height 7
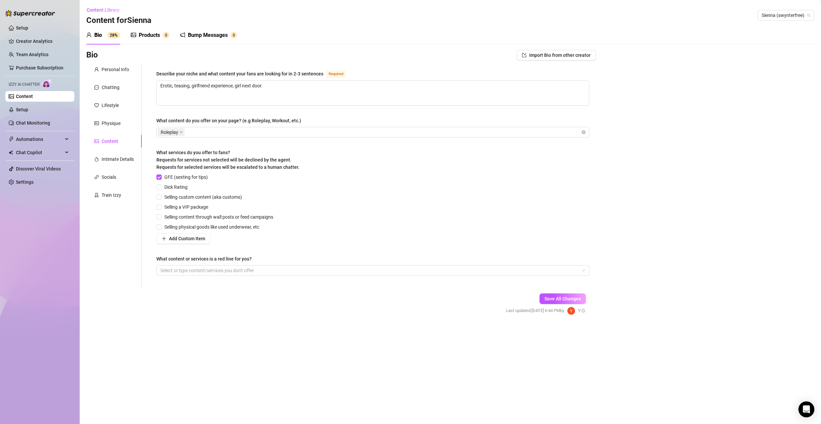
click at [333, 217] on div "GFE (sexting for tips) Dick Rating Selling custom content (aka customs) Selling…" at bounding box center [372, 208] width 433 height 70
click at [171, 183] on span "Dick Rating" at bounding box center [176, 186] width 29 height 7
click at [161, 184] on input "Dick Rating" at bounding box center [158, 186] width 5 height 5
click at [204, 194] on span "Selling custom content (aka customs)" at bounding box center [203, 196] width 83 height 7
click at [161, 194] on input "Selling custom content (aka customs)" at bounding box center [158, 196] width 5 height 5
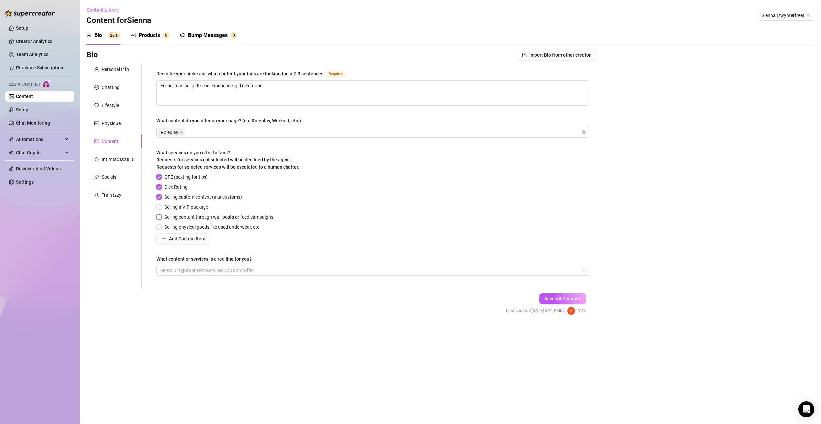
click at [201, 217] on span "Selling content through wall posts or feed campaigns" at bounding box center [219, 216] width 114 height 7
click at [161, 217] on input "Selling content through wall posts or feed campaigns" at bounding box center [158, 216] width 5 height 5
click at [216, 227] on span "Selling physical goods like used underwear, etc" at bounding box center [212, 226] width 100 height 7
click at [161, 227] on input "Selling physical goods like used underwear, etc" at bounding box center [158, 226] width 5 height 5
click at [224, 270] on div at bounding box center [369, 270] width 423 height 9
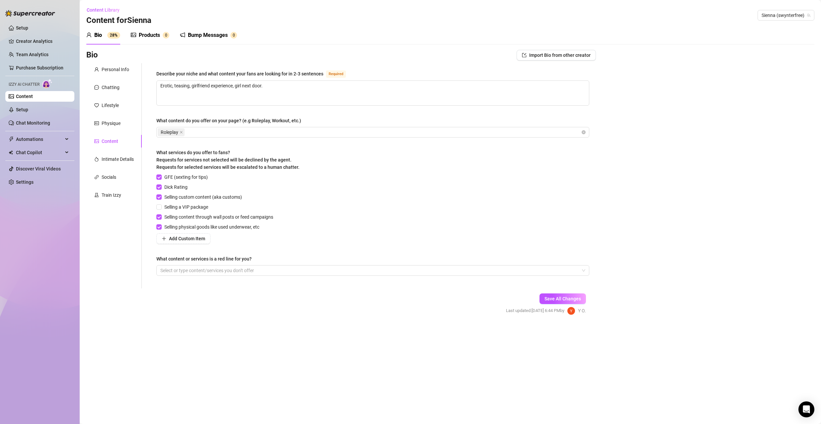
click at [303, 244] on div "Describe your niche and what content your fans are looking for in 2-3 sentences…" at bounding box center [372, 176] width 433 height 212
click at [573, 298] on span "Save All Changes" at bounding box center [563, 298] width 37 height 5
click at [119, 156] on div "Intimate Details" at bounding box center [118, 158] width 32 height 7
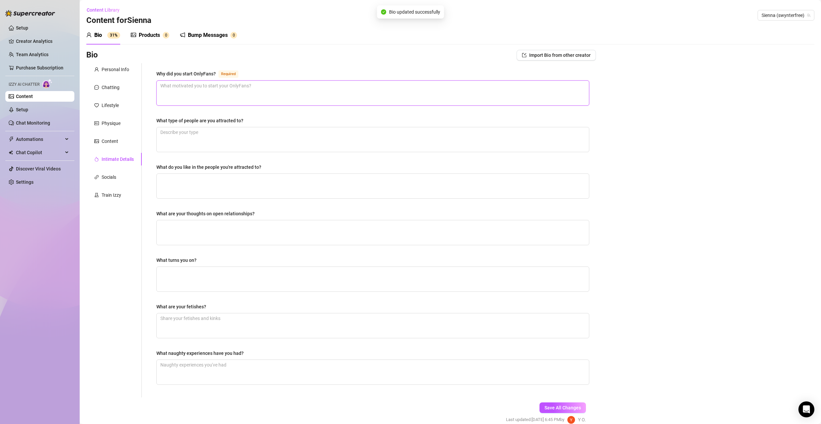
click at [202, 95] on textarea "Why did you start OnlyFans? Required" at bounding box center [373, 93] width 432 height 25
paste textarea "I want to make enough money to open an animal shelter and help stray animals."
click at [227, 137] on textarea "What type of people are you attracted to?" at bounding box center [373, 139] width 432 height 25
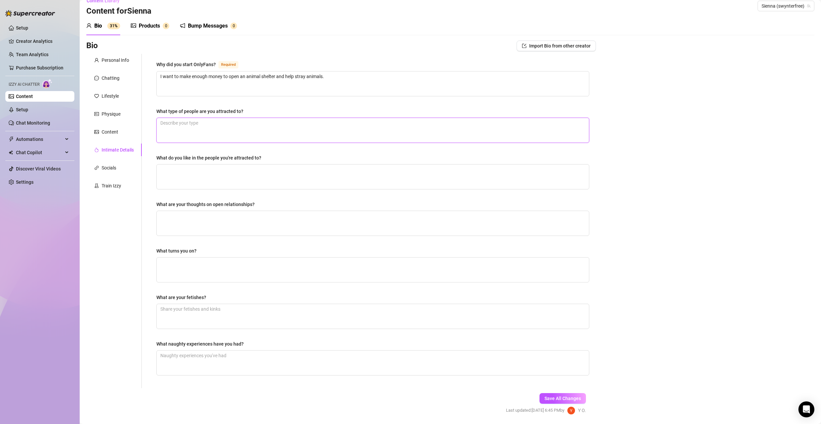
scroll to position [31, 0]
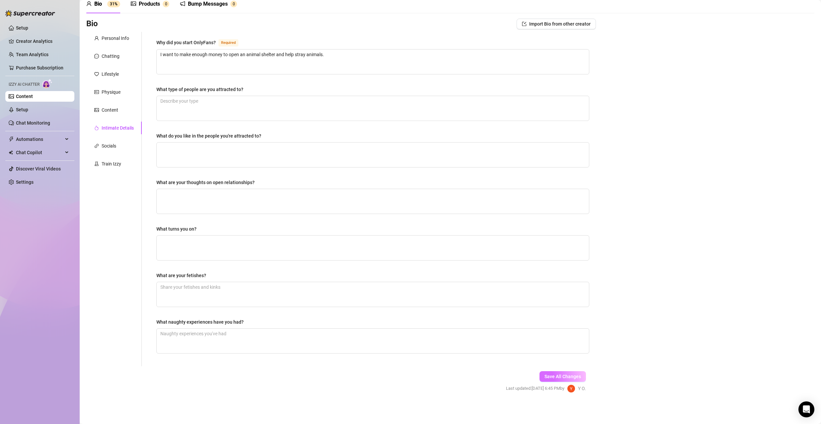
click at [571, 376] on span "Save All Changes" at bounding box center [563, 376] width 37 height 5
click at [116, 144] on div "Socials" at bounding box center [109, 145] width 15 height 7
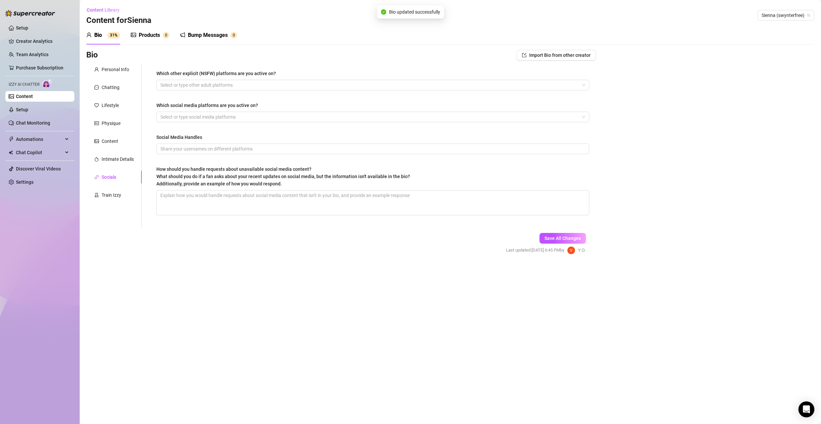
scroll to position [0, 0]
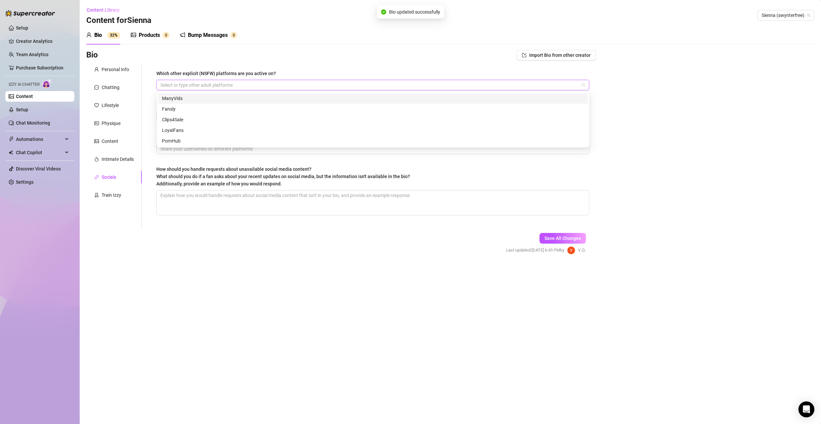
click at [207, 85] on div at bounding box center [369, 84] width 423 height 9
click at [198, 160] on div "Which other explicit (NSFW) platforms are you active on? Select or type other a…" at bounding box center [372, 145] width 433 height 151
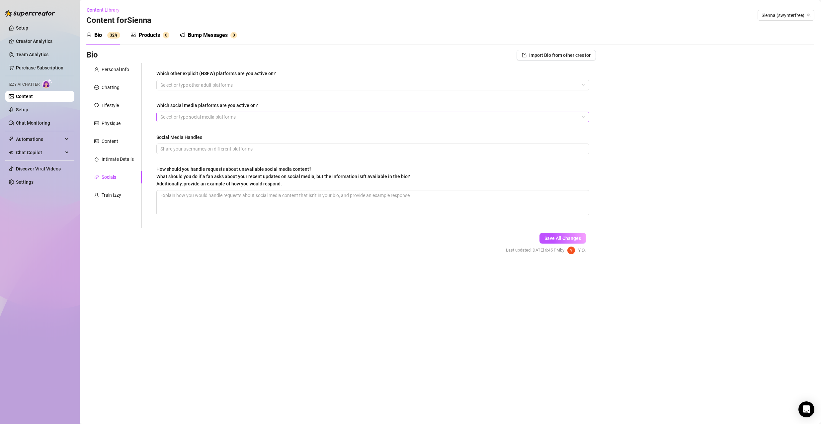
click at [198, 116] on div at bounding box center [369, 116] width 423 height 9
click at [190, 131] on div "Instagram" at bounding box center [373, 130] width 422 height 7
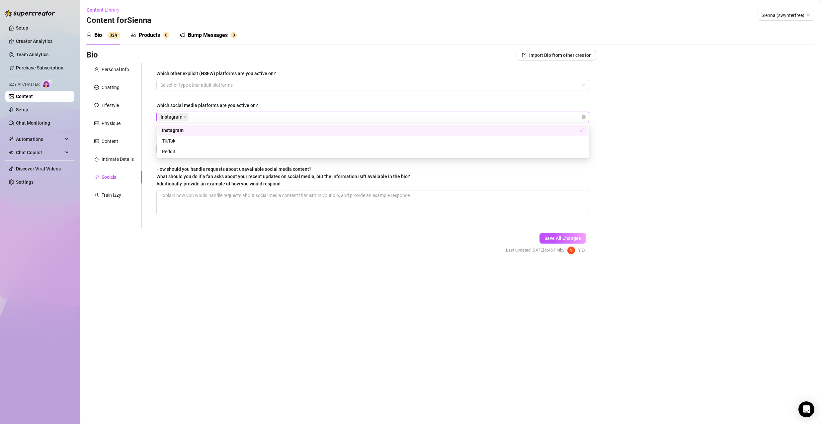
click at [259, 96] on div "Which other explicit (NSFW) platforms are you active on? Select or type other a…" at bounding box center [372, 145] width 433 height 151
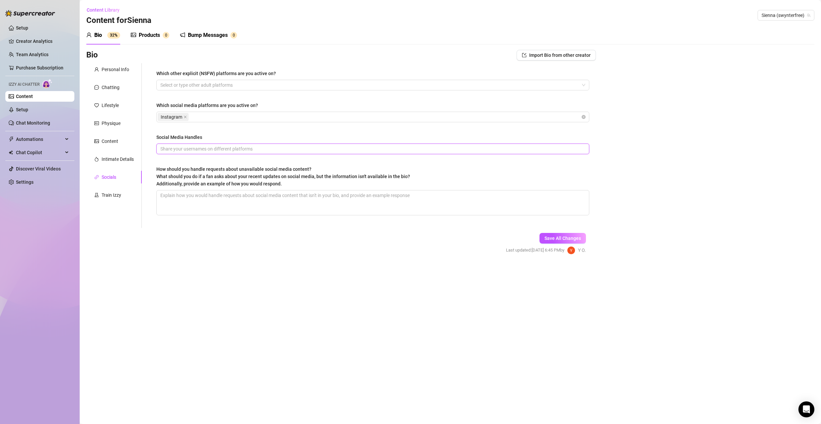
click at [221, 149] on input "Social Media Handles" at bounding box center [372, 148] width 424 height 7
click at [564, 239] on span "Save All Changes" at bounding box center [563, 237] width 37 height 5
click at [112, 194] on div "Train Izzy" at bounding box center [112, 194] width 20 height 7
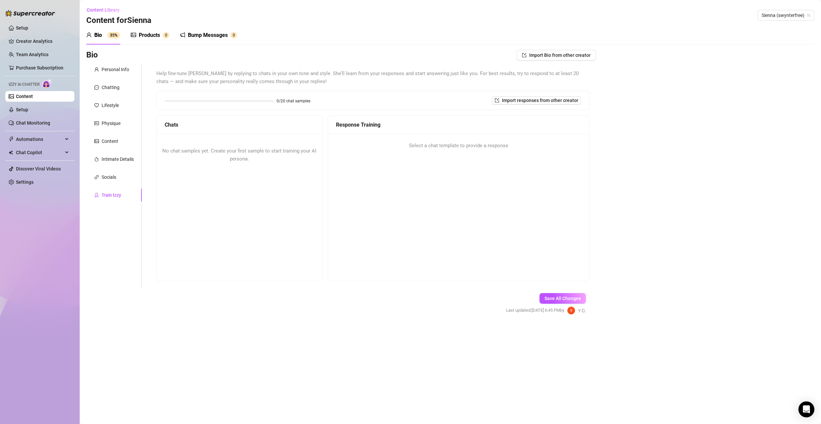
click at [273, 118] on div "Chats" at bounding box center [239, 125] width 165 height 19
click at [117, 69] on div "Personal Info" at bounding box center [116, 69] width 28 height 7
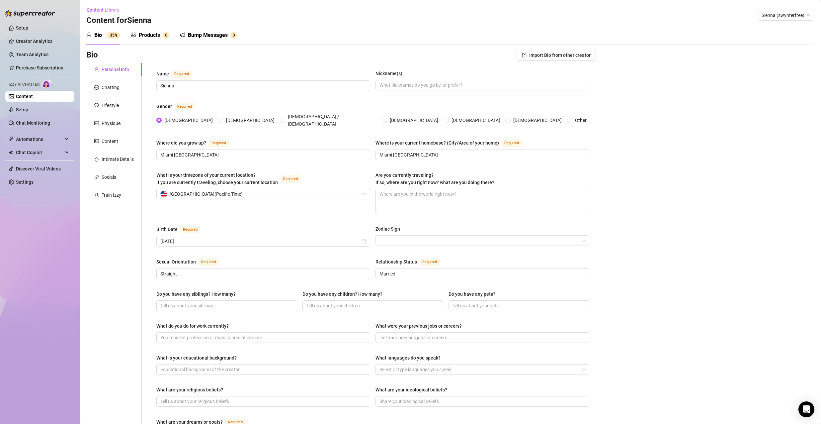
click at [141, 37] on div "Products" at bounding box center [149, 35] width 21 height 8
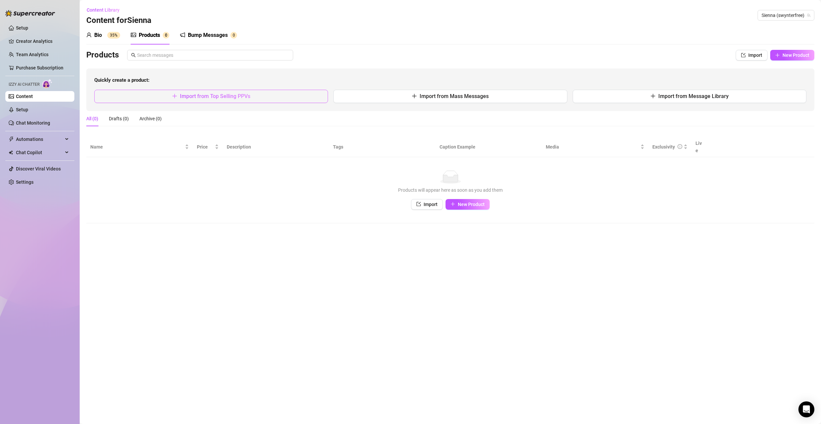
click at [221, 94] on span "Import from Top Selling PPVs" at bounding box center [215, 96] width 70 height 6
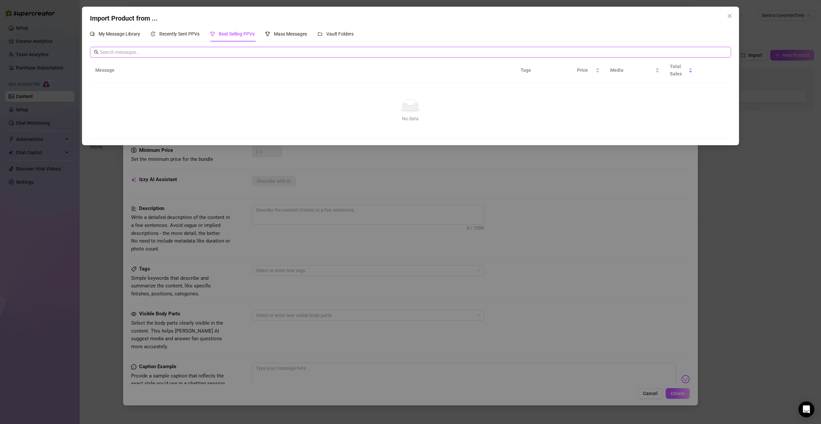
click at [249, 49] on input "text" at bounding box center [413, 51] width 627 height 7
click at [384, 182] on div "Import Product from ... My Message Library Recently Sent PPVs Best Selling PPVs…" at bounding box center [410, 212] width 821 height 424
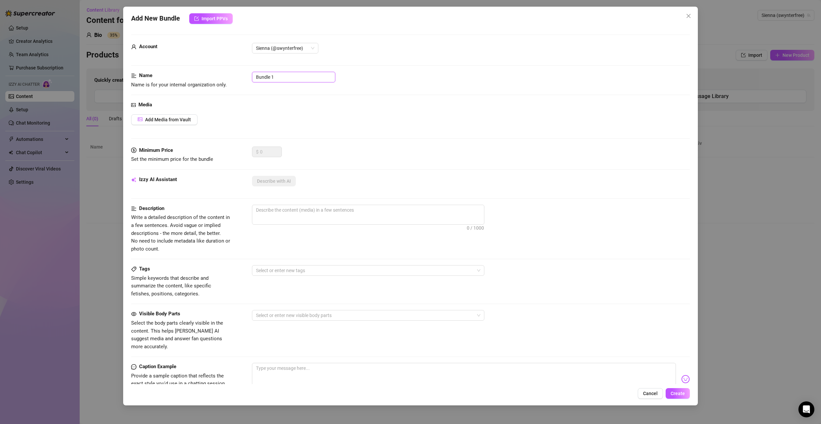
drag, startPoint x: 273, startPoint y: 77, endPoint x: 221, endPoint y: 79, distance: 51.8
click at [226, 80] on div "Name Name is for your internal organization only. Bundle 1" at bounding box center [410, 80] width 559 height 17
click at [166, 116] on button "Add Media from Vault" at bounding box center [164, 119] width 66 height 11
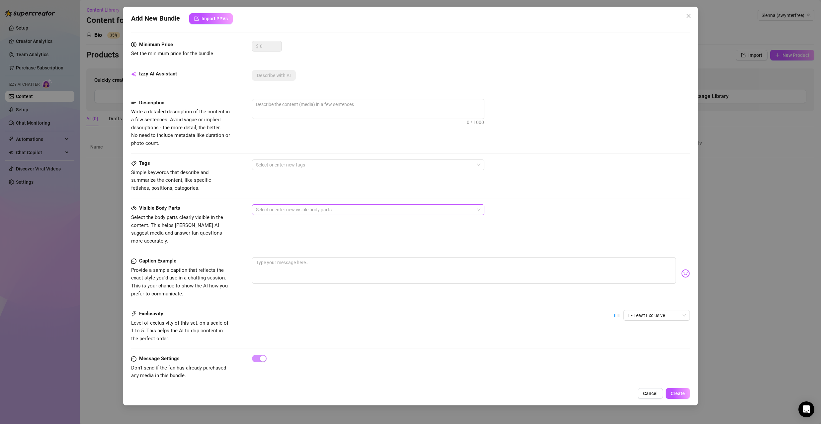
click at [298, 211] on div at bounding box center [364, 209] width 223 height 9
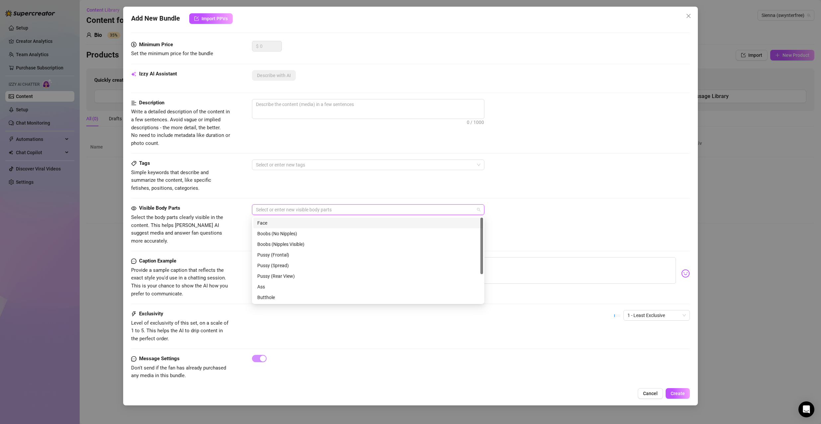
drag, startPoint x: 296, startPoint y: 224, endPoint x: 296, endPoint y: 229, distance: 5.0
click at [296, 224] on div "Face" at bounding box center [368, 222] width 222 height 7
click at [294, 235] on div "Boobs (No Nipples)" at bounding box center [368, 233] width 222 height 7
click at [303, 242] on div "Ass" at bounding box center [368, 243] width 222 height 7
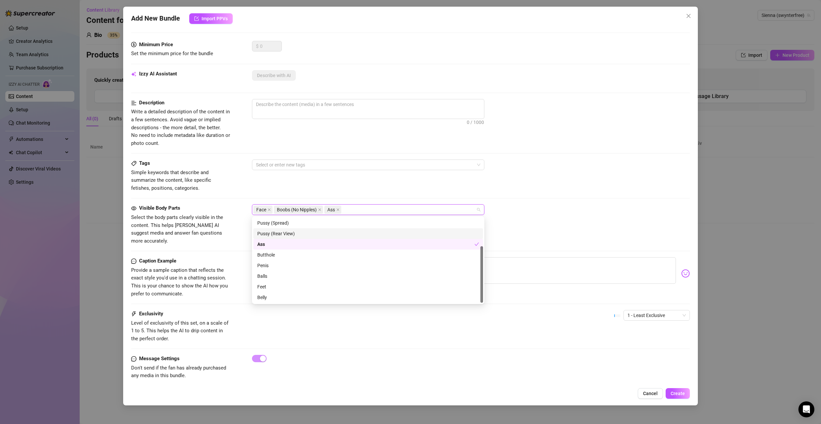
click at [237, 202] on div "Tags Simple keywords that describe and summarize the content, like specific fet…" at bounding box center [410, 181] width 559 height 45
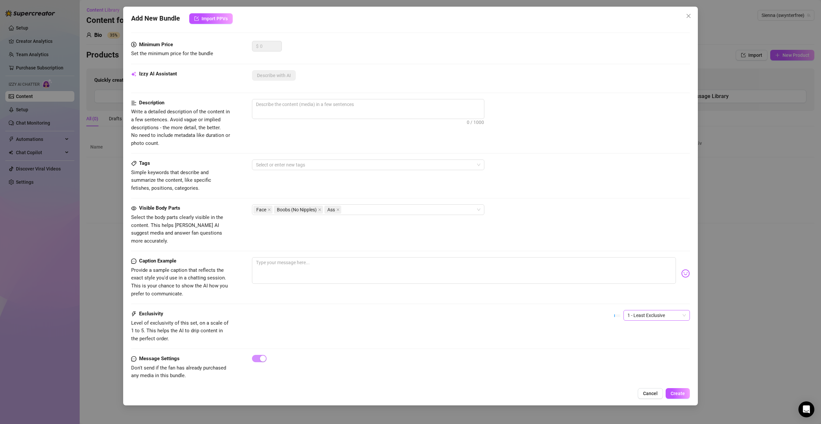
click at [670, 310] on span "1 - Least Exclusive" at bounding box center [657, 315] width 58 height 10
click at [648, 318] on div "1 - Least Exclusive" at bounding box center [651, 320] width 56 height 7
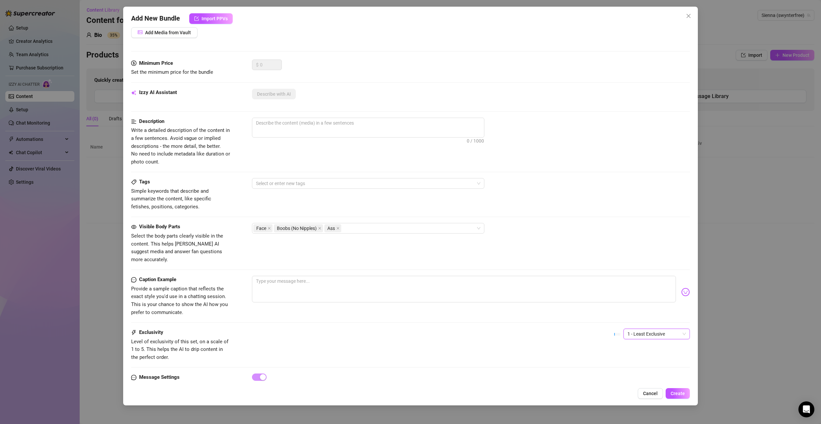
scroll to position [106, 0]
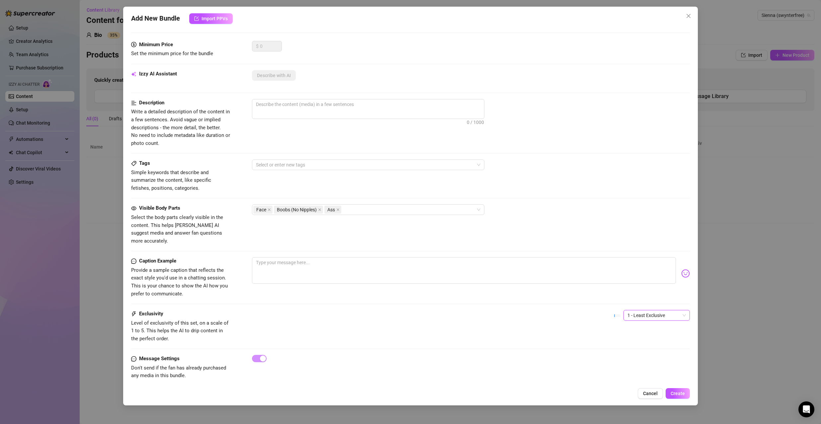
click at [662, 312] on div "1 - Least Exclusive" at bounding box center [657, 315] width 66 height 11
click at [650, 346] on div "3" at bounding box center [651, 342] width 64 height 11
click at [306, 163] on div at bounding box center [364, 164] width 223 height 9
click at [286, 189] on div "Solo" at bounding box center [368, 188] width 222 height 7
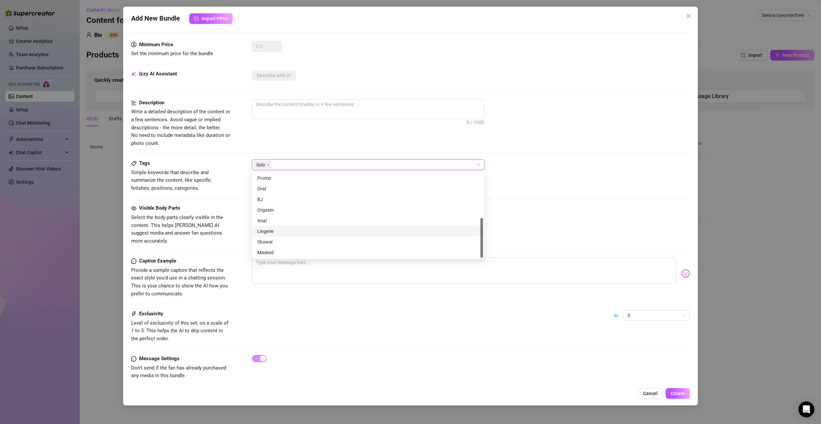
click at [285, 229] on div "Lingerie" at bounding box center [368, 230] width 222 height 7
click at [220, 184] on span "Simple keywords that describe and summarize the content, like specific fetishes…" at bounding box center [181, 181] width 100 height 24
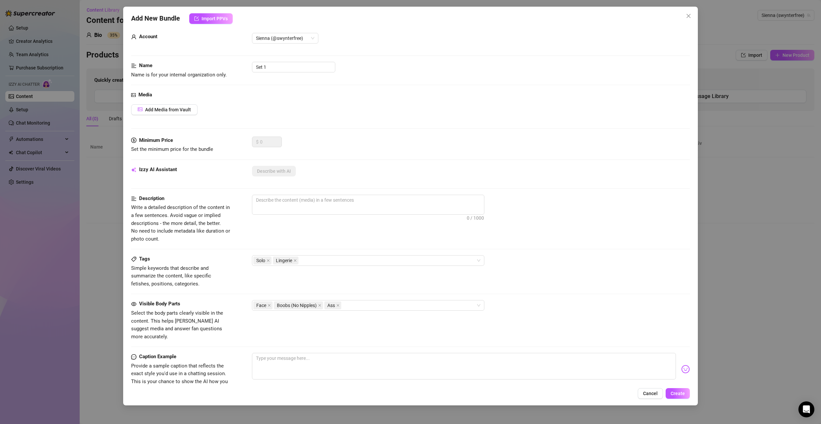
scroll to position [0, 0]
